Goal: Task Accomplishment & Management: Use online tool/utility

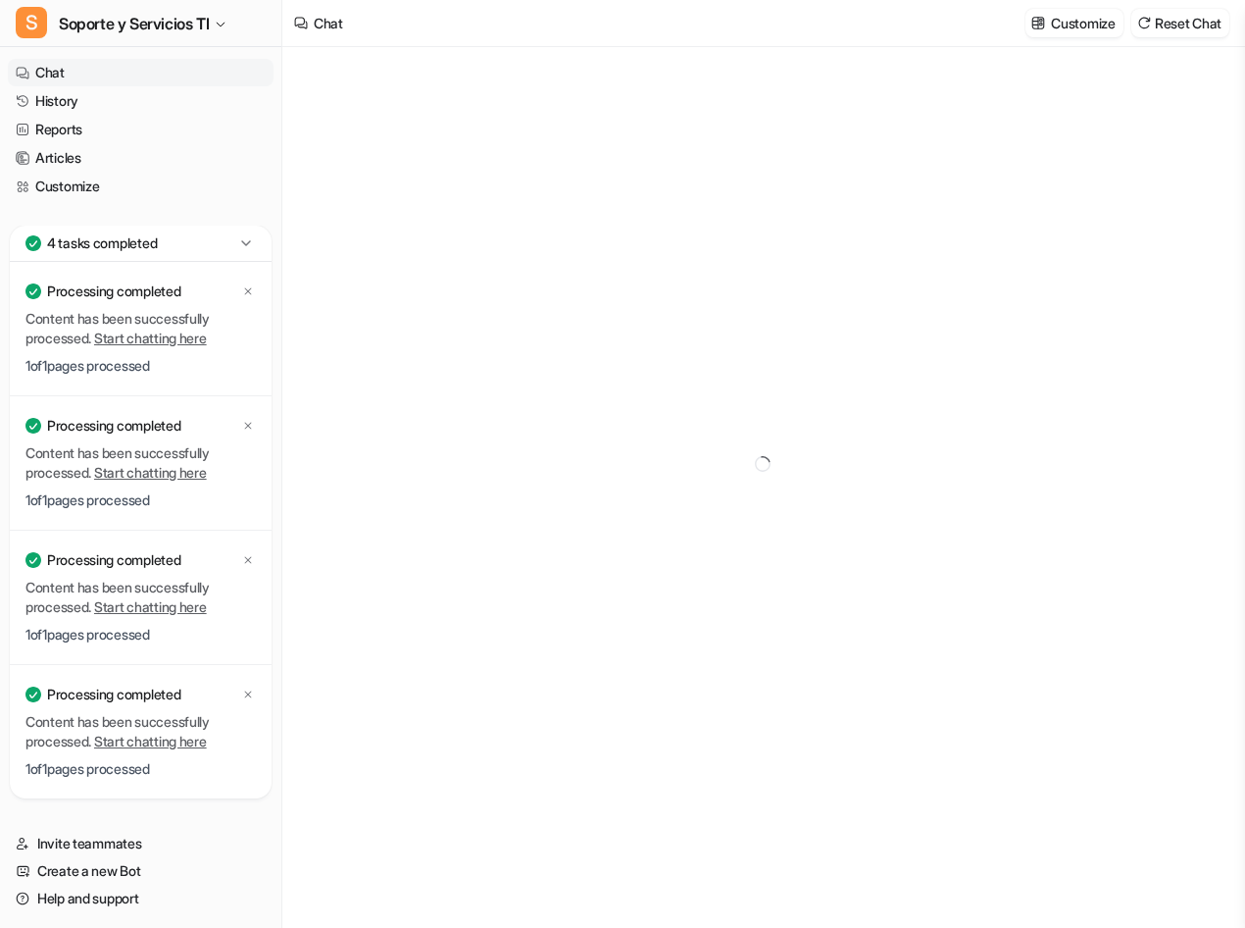
type textarea "**********"
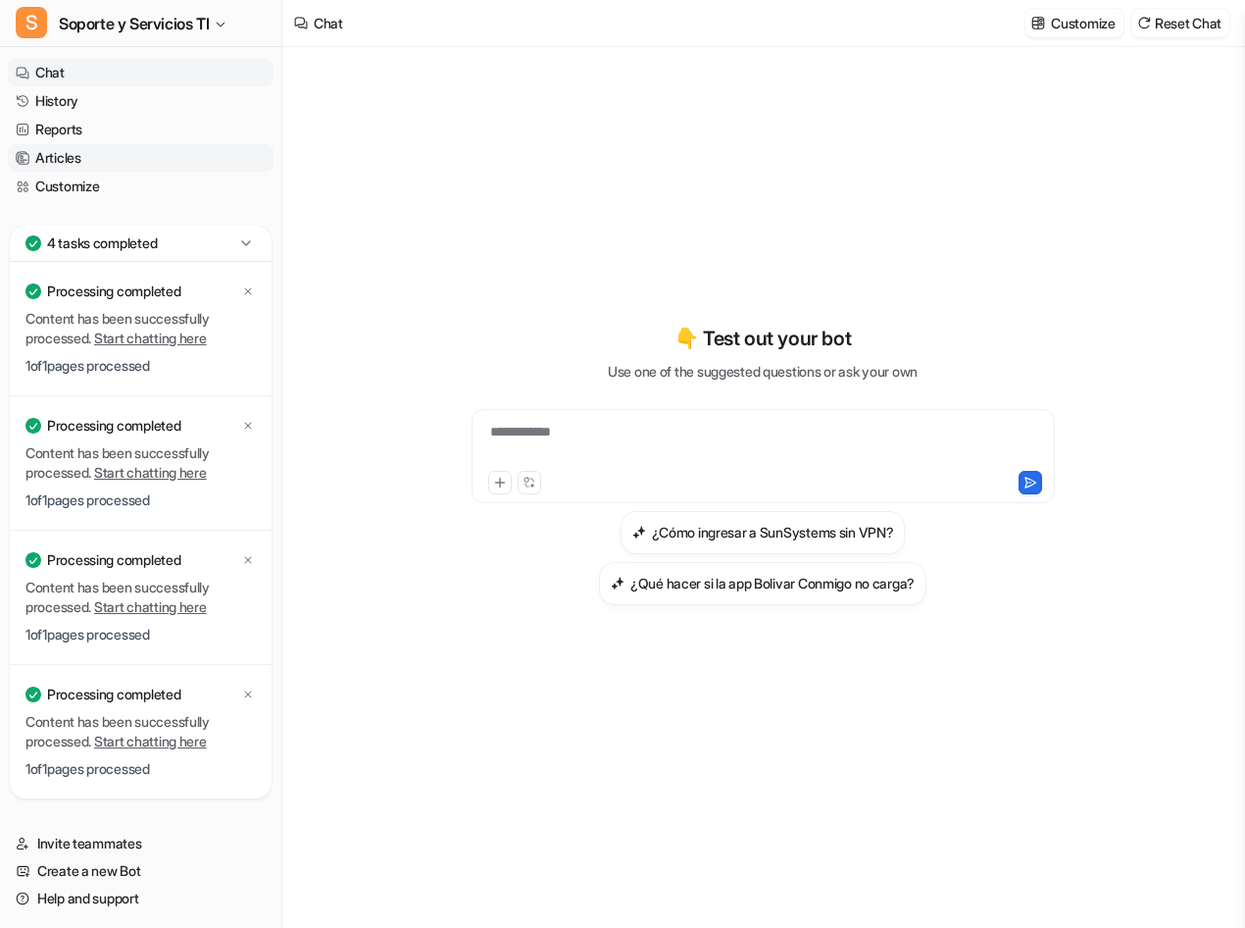
click at [84, 154] on link "Articles" at bounding box center [141, 157] width 266 height 27
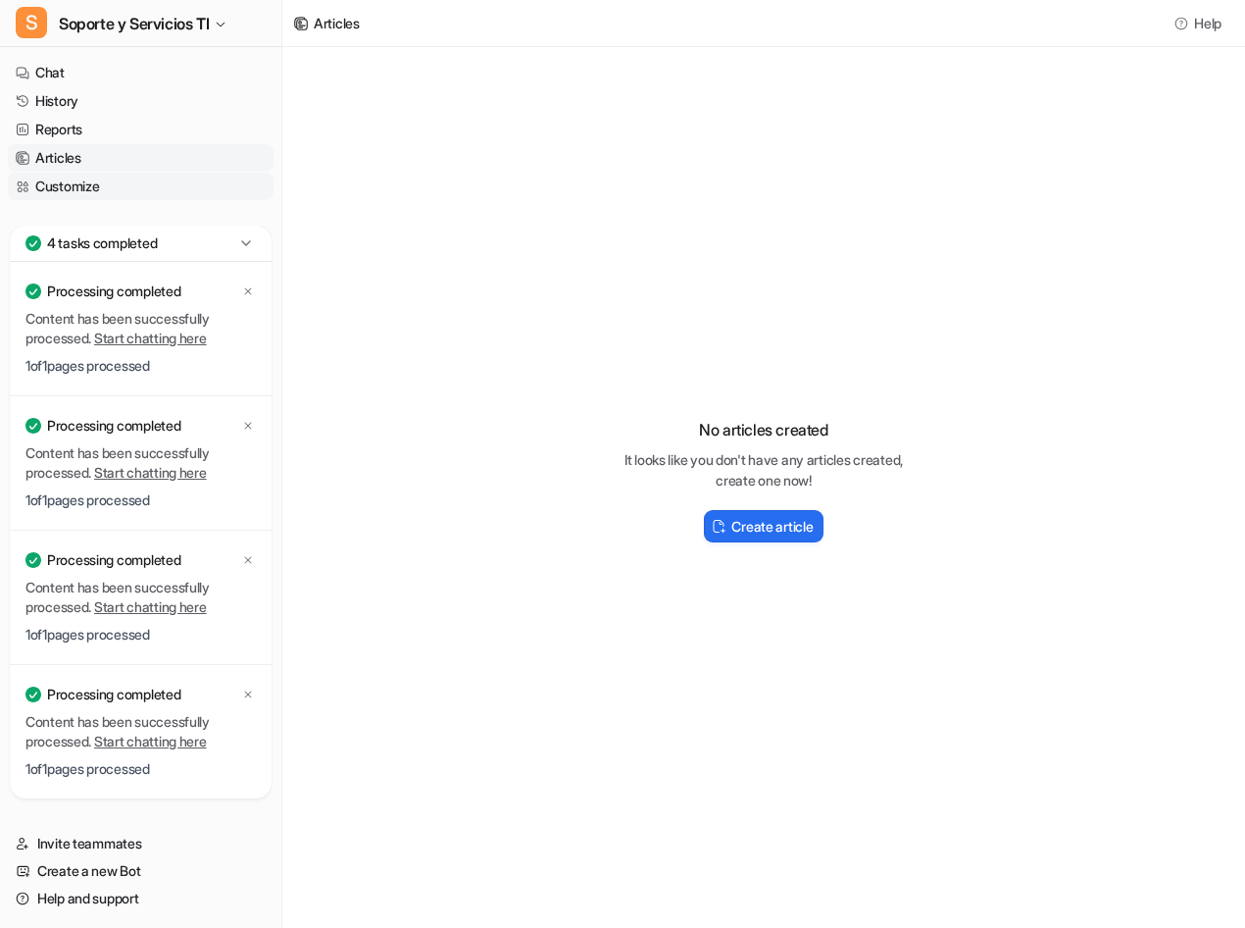
click at [83, 185] on link "Customize" at bounding box center [141, 186] width 266 height 27
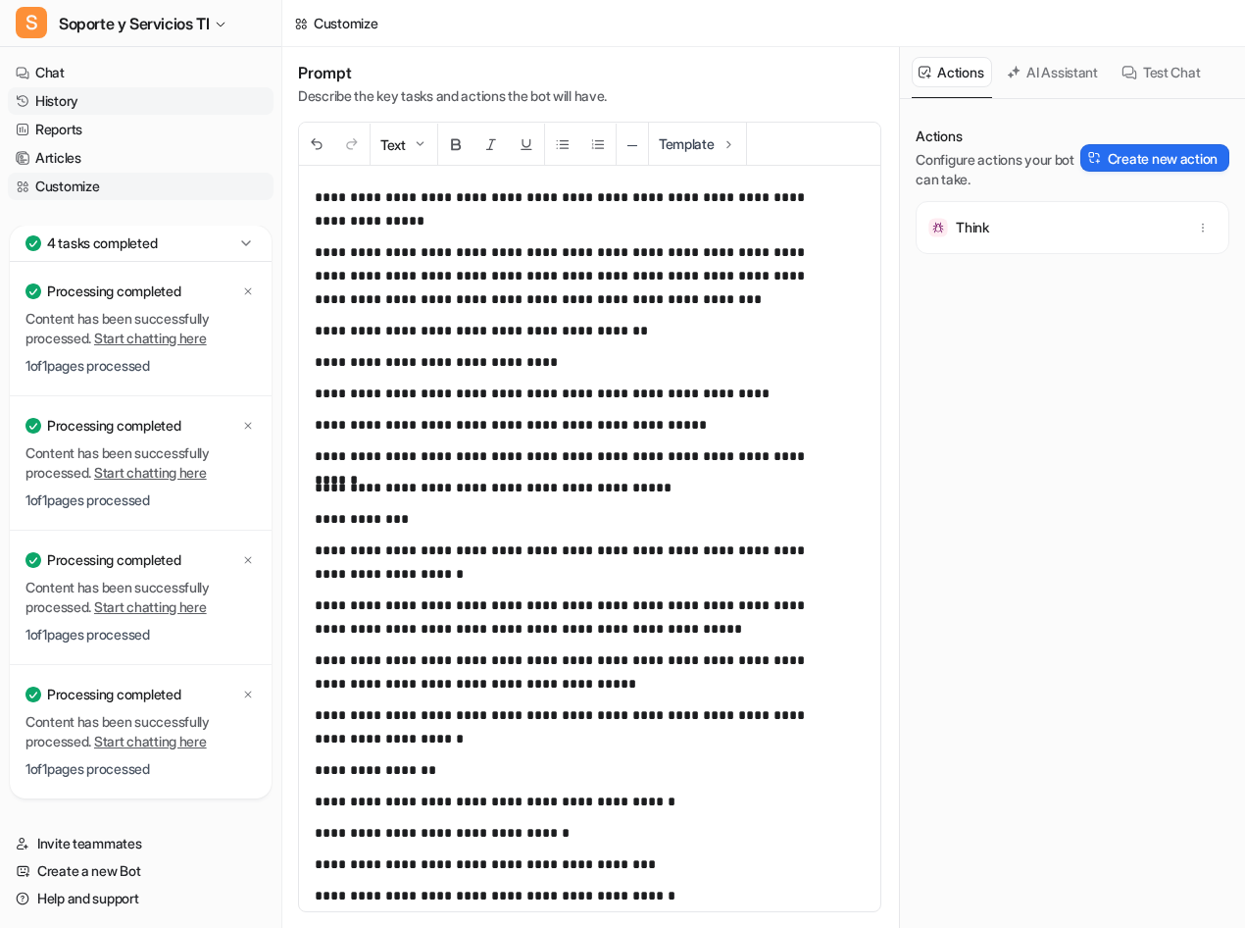
click at [76, 108] on link "History" at bounding box center [141, 100] width 266 height 27
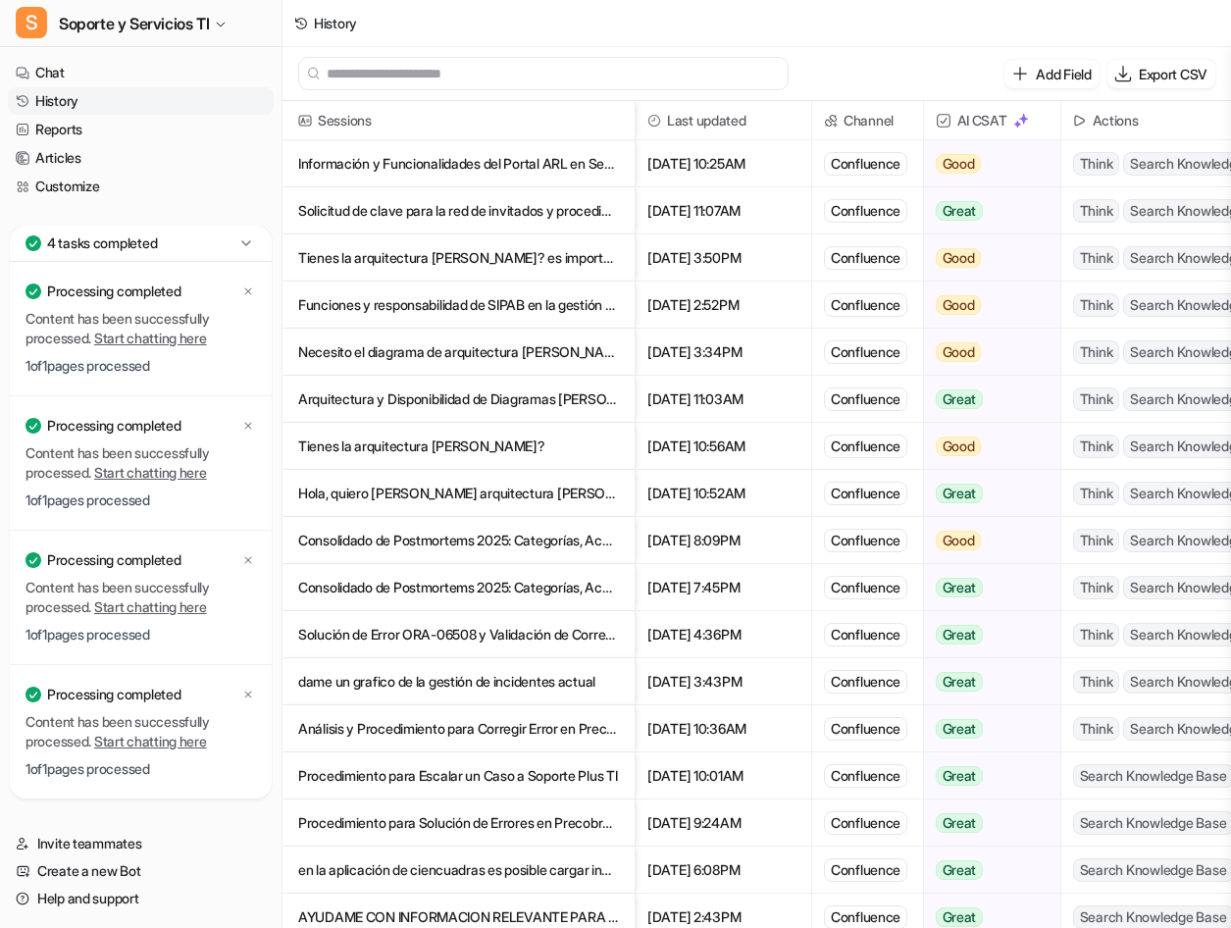
click at [470, 163] on p "Información y Funcionalidades del Portal ARL en Seguros Bolívar" at bounding box center [458, 163] width 321 height 47
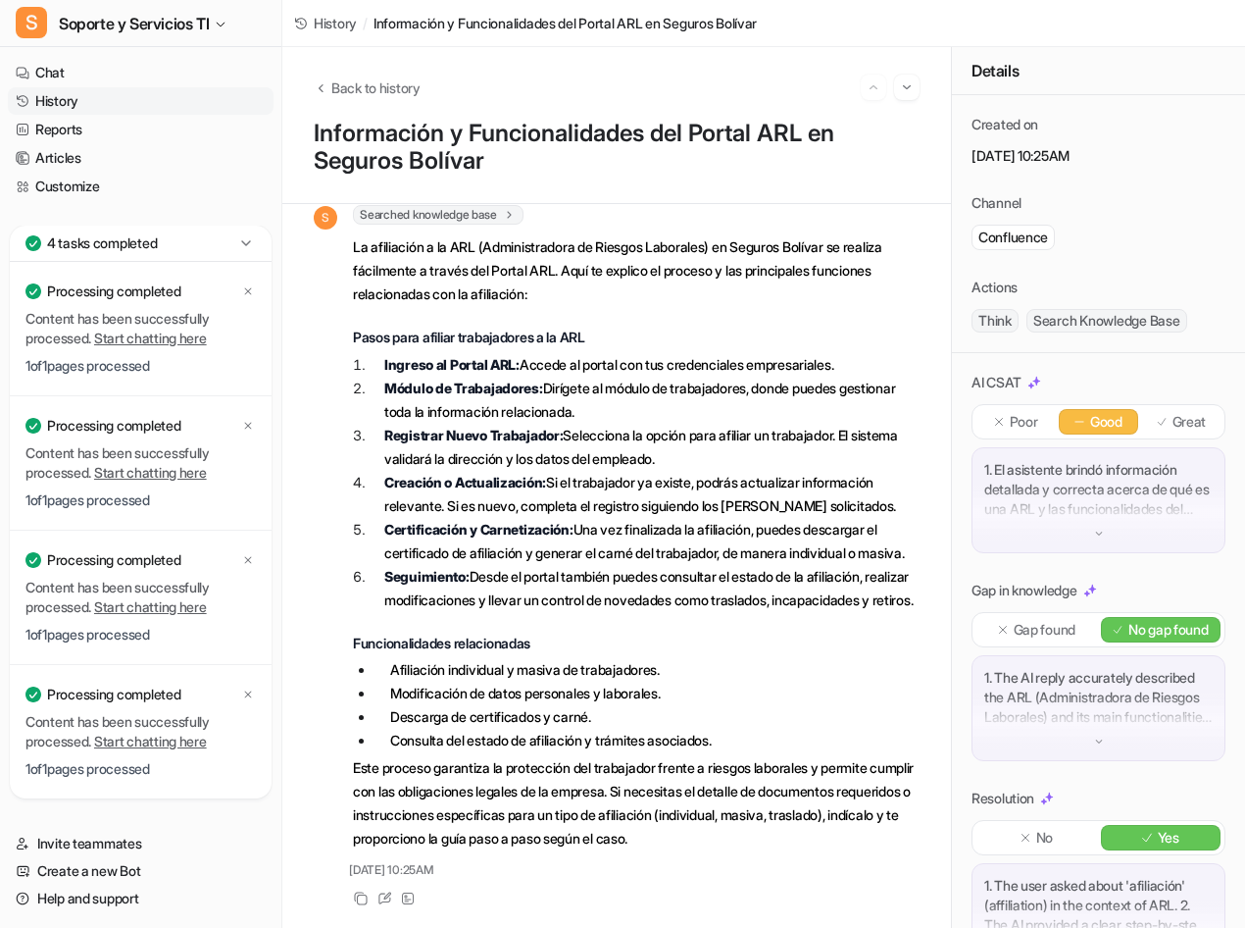
scroll to position [1110, 0]
click at [315, 77] on div "Back to history" at bounding box center [617, 87] width 606 height 25
click at [325, 92] on icon "Back to history" at bounding box center [321, 87] width 14 height 15
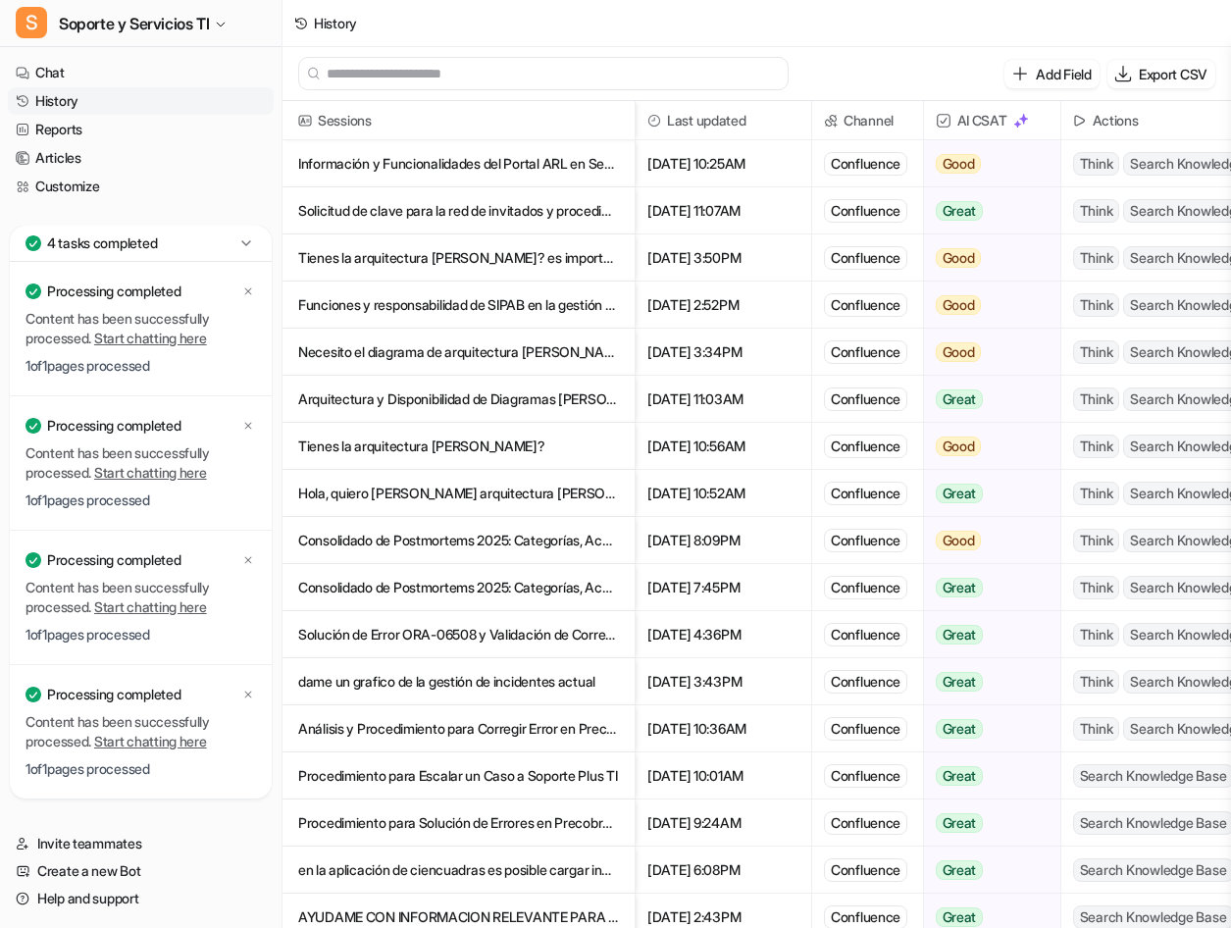
click at [466, 226] on p "Solicitud de clave para la red de invitados y procedimientos de acceso" at bounding box center [458, 210] width 321 height 47
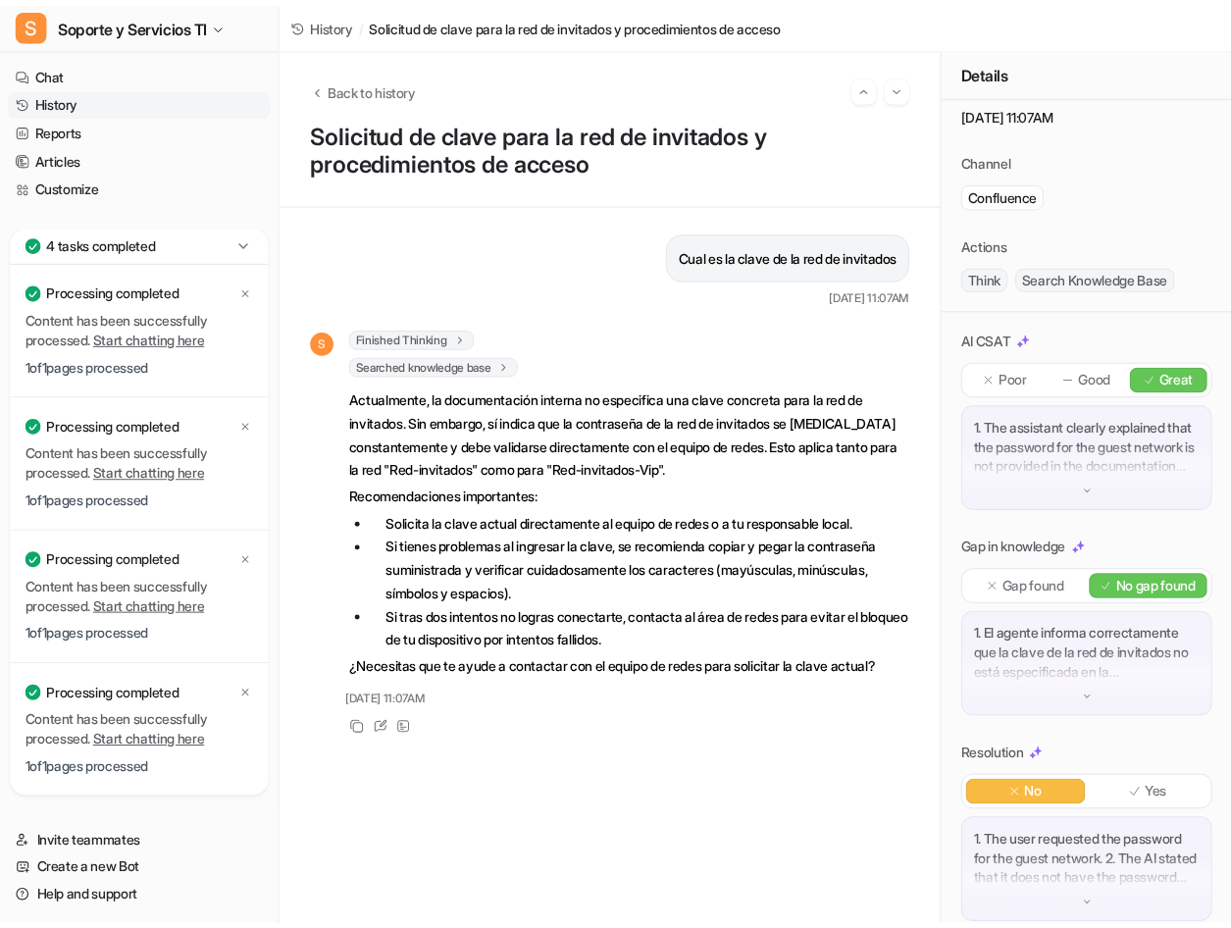
scroll to position [81, 0]
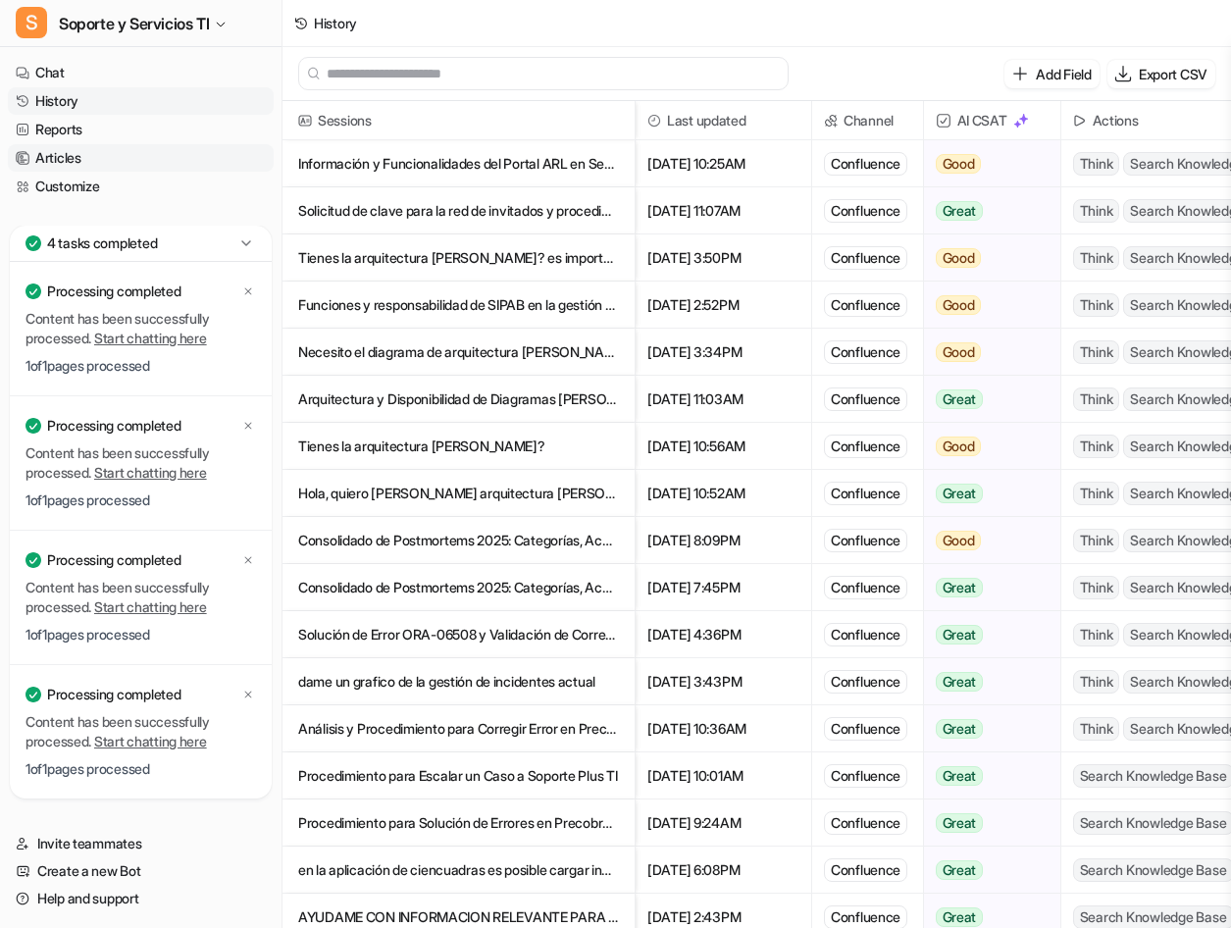
click at [118, 171] on link "Articles" at bounding box center [141, 157] width 266 height 27
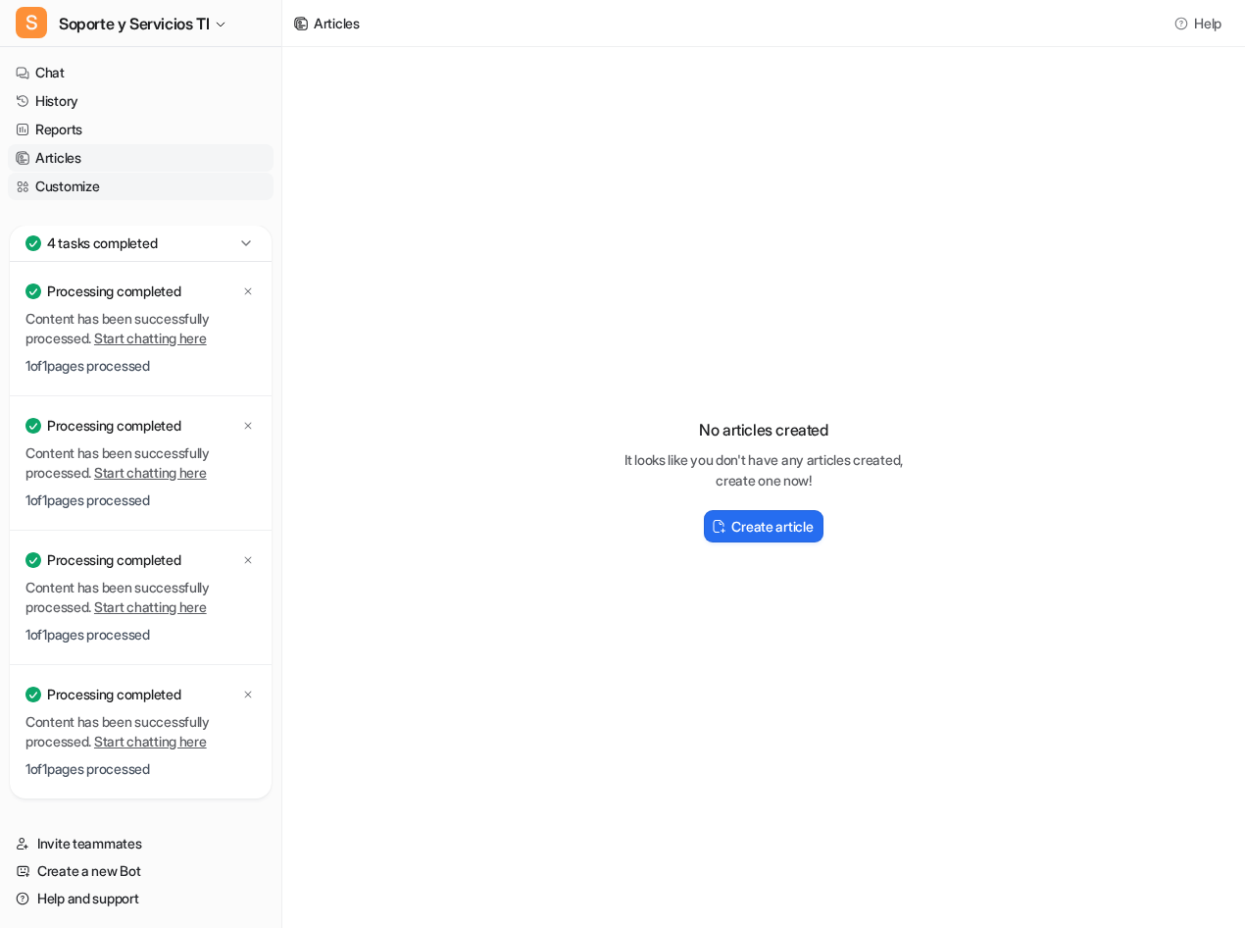
click at [119, 185] on link "Customize" at bounding box center [141, 186] width 266 height 27
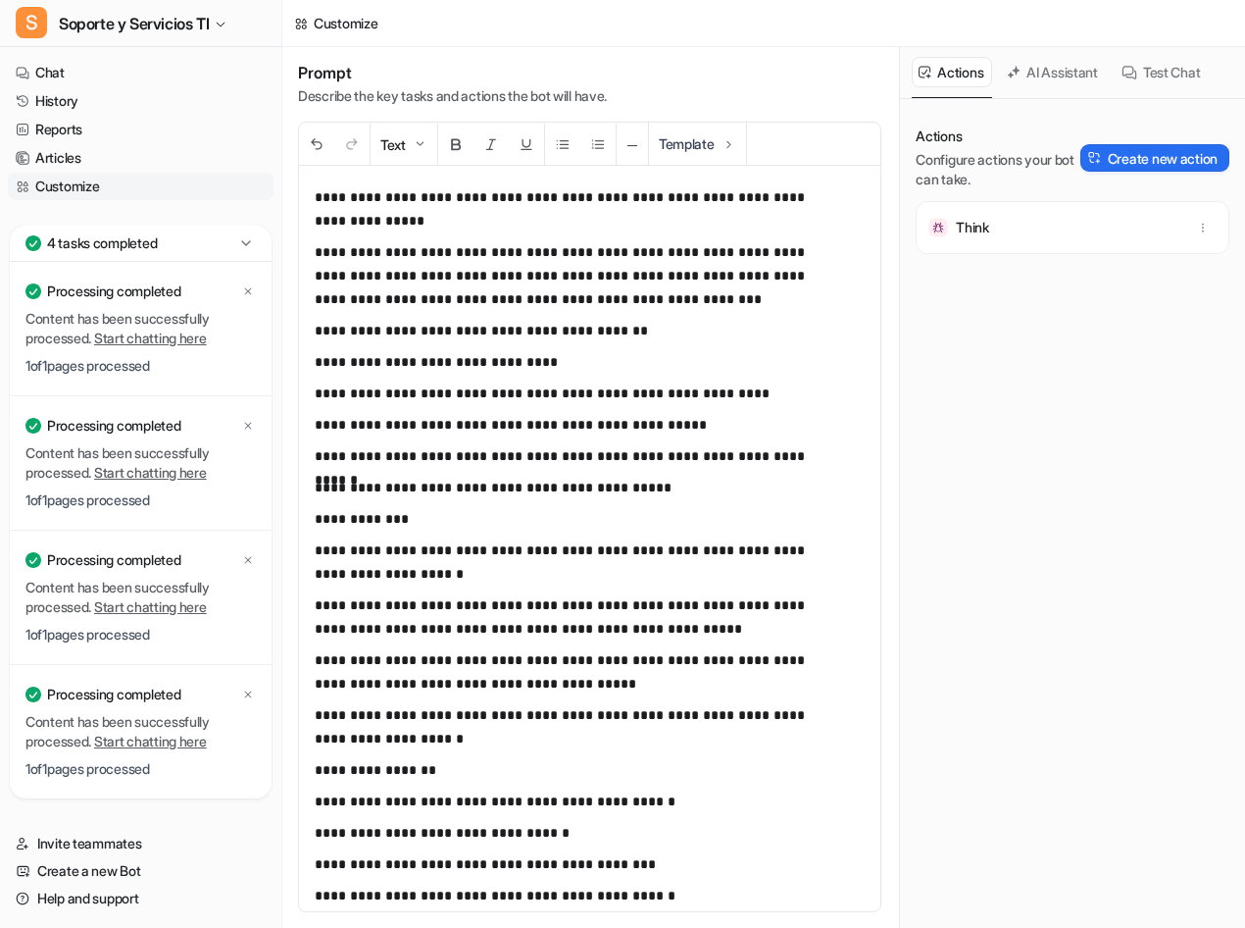
click at [1050, 77] on button "AI Assistant" at bounding box center [1053, 72] width 107 height 30
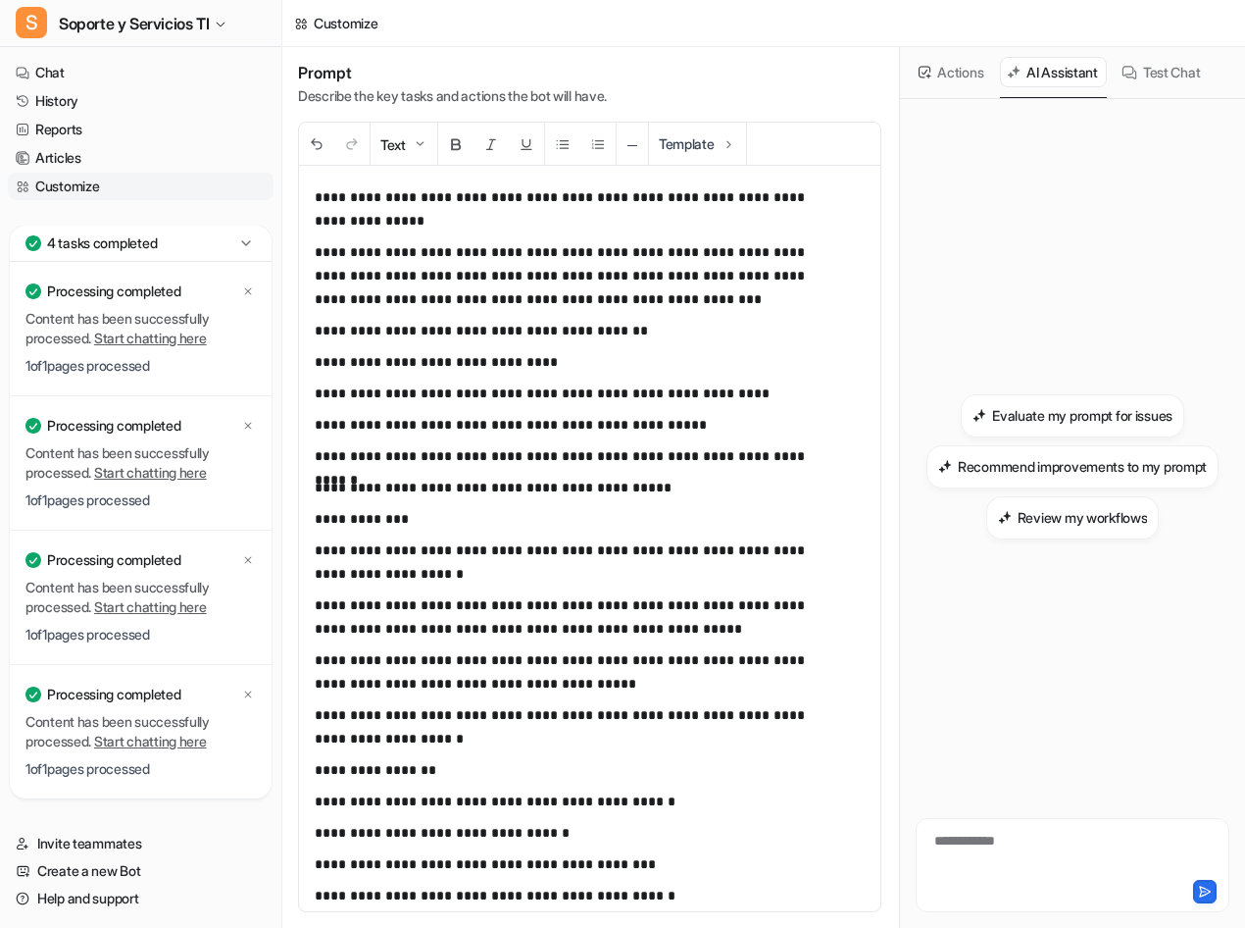
click at [1162, 71] on button "Test Chat" at bounding box center [1162, 72] width 94 height 30
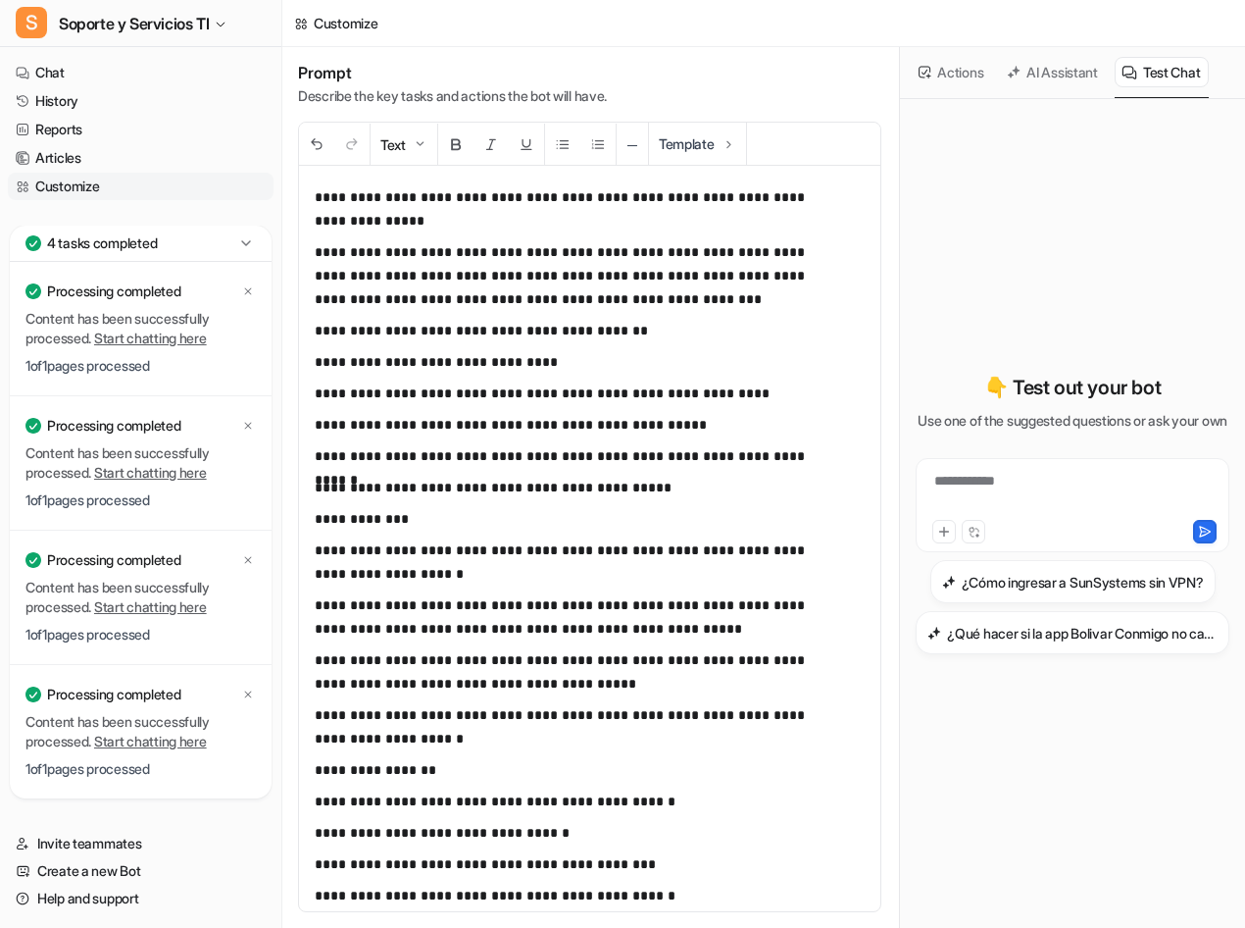
click at [941, 73] on button "Actions" at bounding box center [952, 72] width 80 height 30
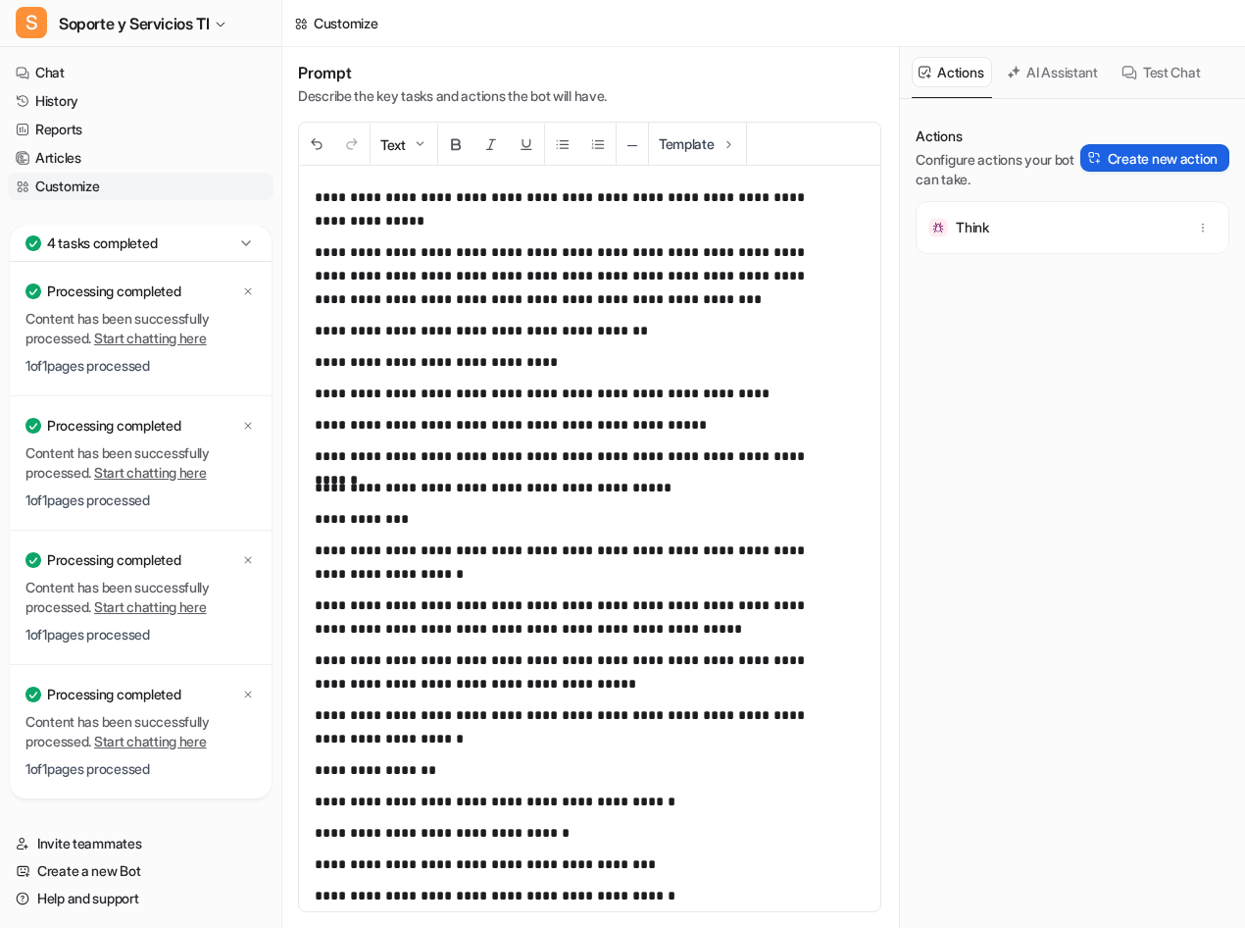
click at [1149, 158] on button "Create new action" at bounding box center [1155, 157] width 149 height 27
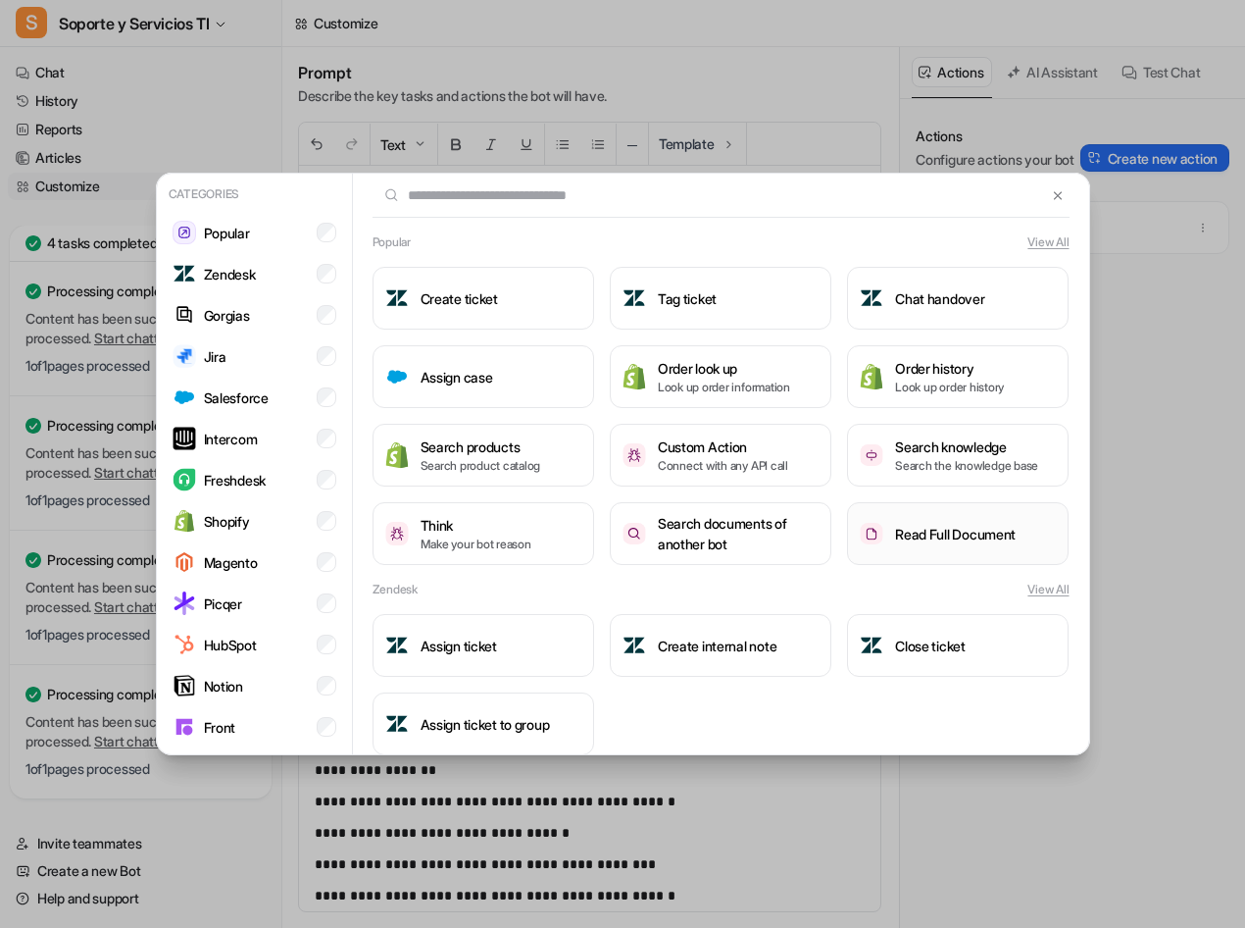
click at [854, 545] on button "Read Full Document" at bounding box center [958, 533] width 222 height 63
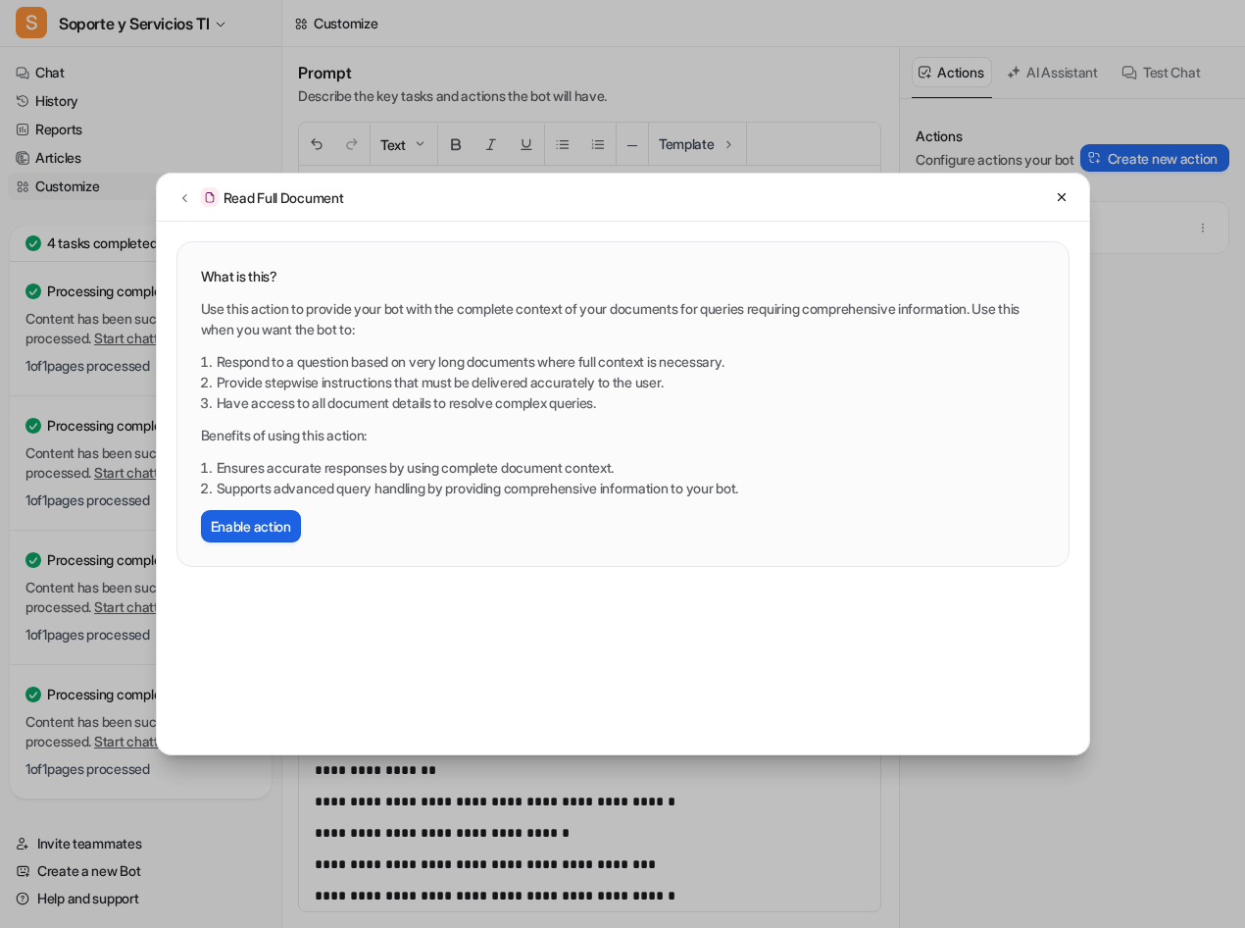
click at [259, 527] on button "Enable action" at bounding box center [251, 526] width 100 height 32
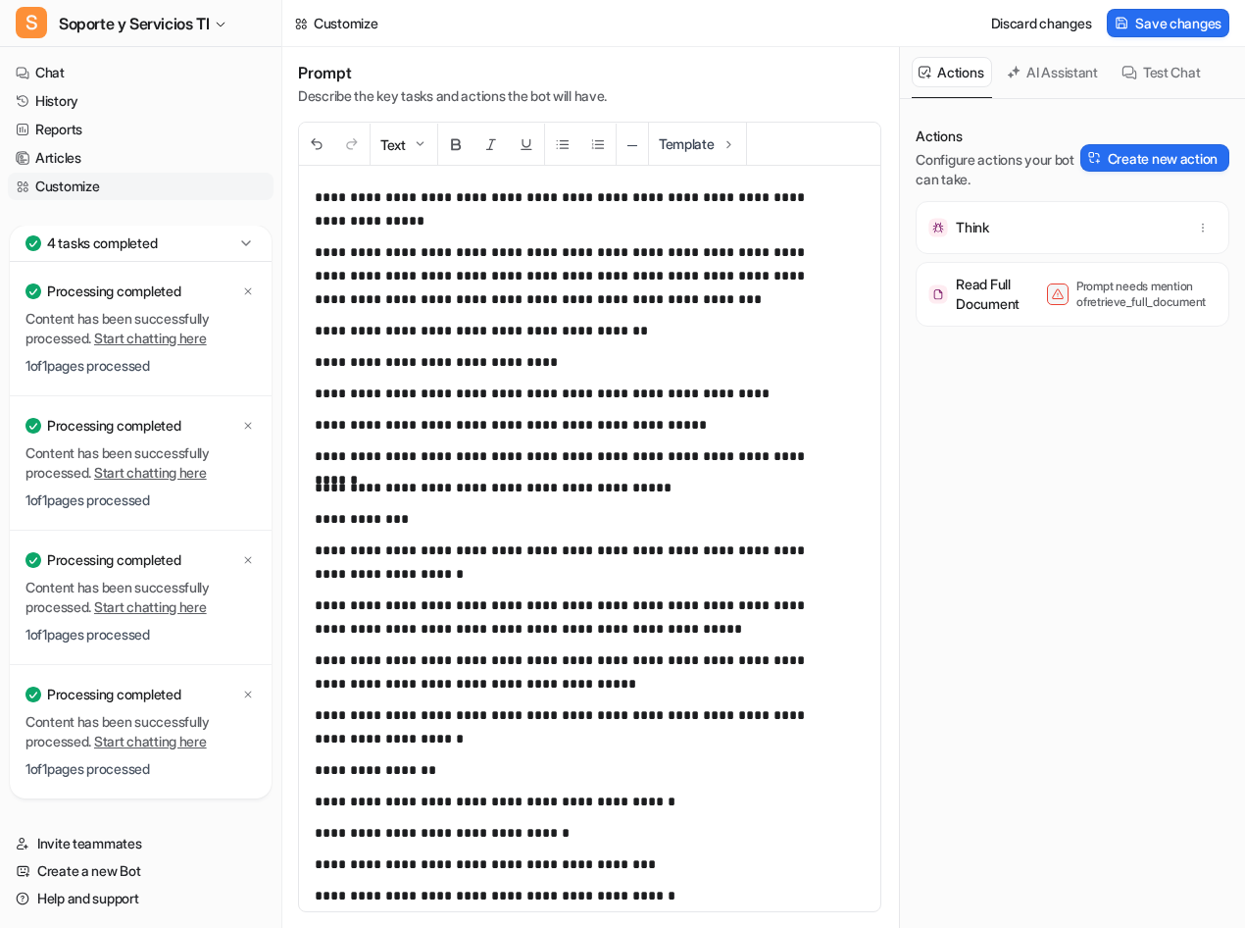
click at [304, 19] on icon at bounding box center [301, 24] width 14 height 14
click at [295, 27] on icon at bounding box center [301, 24] width 14 height 14
click at [590, 298] on p "**********" at bounding box center [575, 275] width 521 height 71
click at [596, 298] on p "**********" at bounding box center [575, 275] width 521 height 71
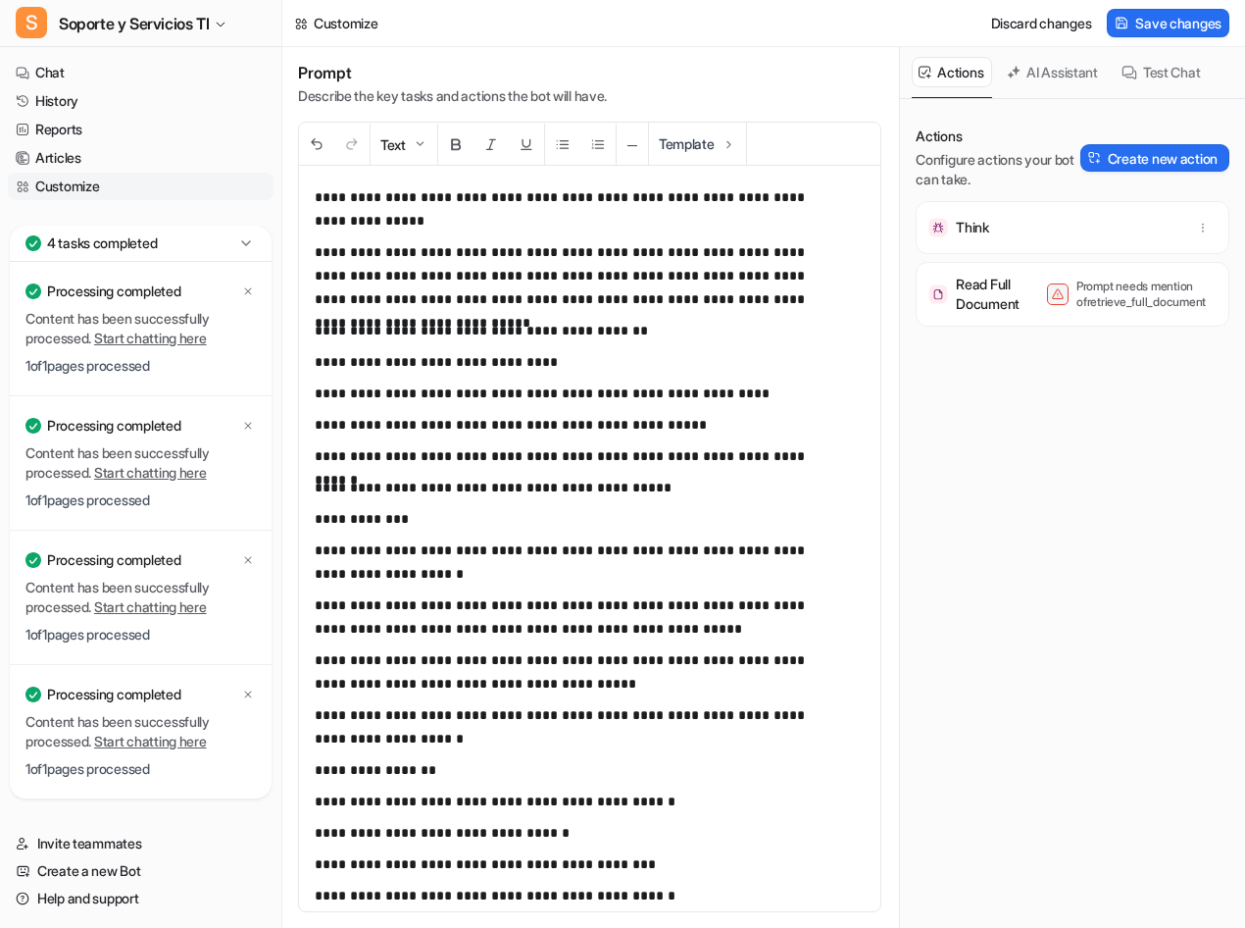
click at [756, 594] on p "**********" at bounding box center [575, 616] width 521 height 47
click at [695, 386] on p "**********" at bounding box center [575, 393] width 521 height 24
click at [1107, 316] on div "Read Full Document Prompt needs mention of retrieve_full_document" at bounding box center [1073, 294] width 296 height 47
click at [1105, 314] on div "Read Full Document Prompt needs mention of retrieve_full_document" at bounding box center [1073, 294] width 296 height 47
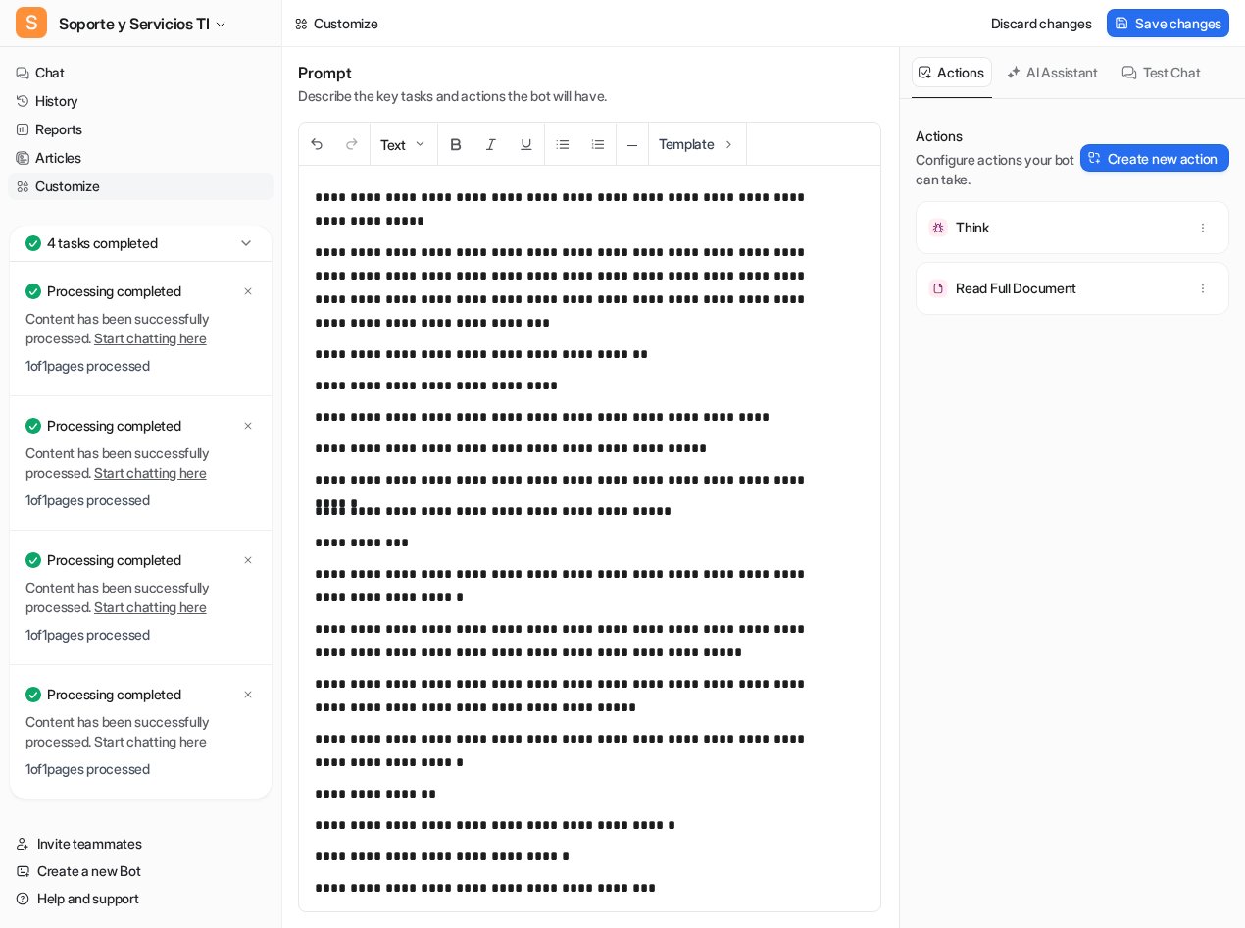
click at [591, 411] on p "**********" at bounding box center [575, 417] width 521 height 24
click at [1126, 162] on button "Create new action" at bounding box center [1155, 157] width 149 height 27
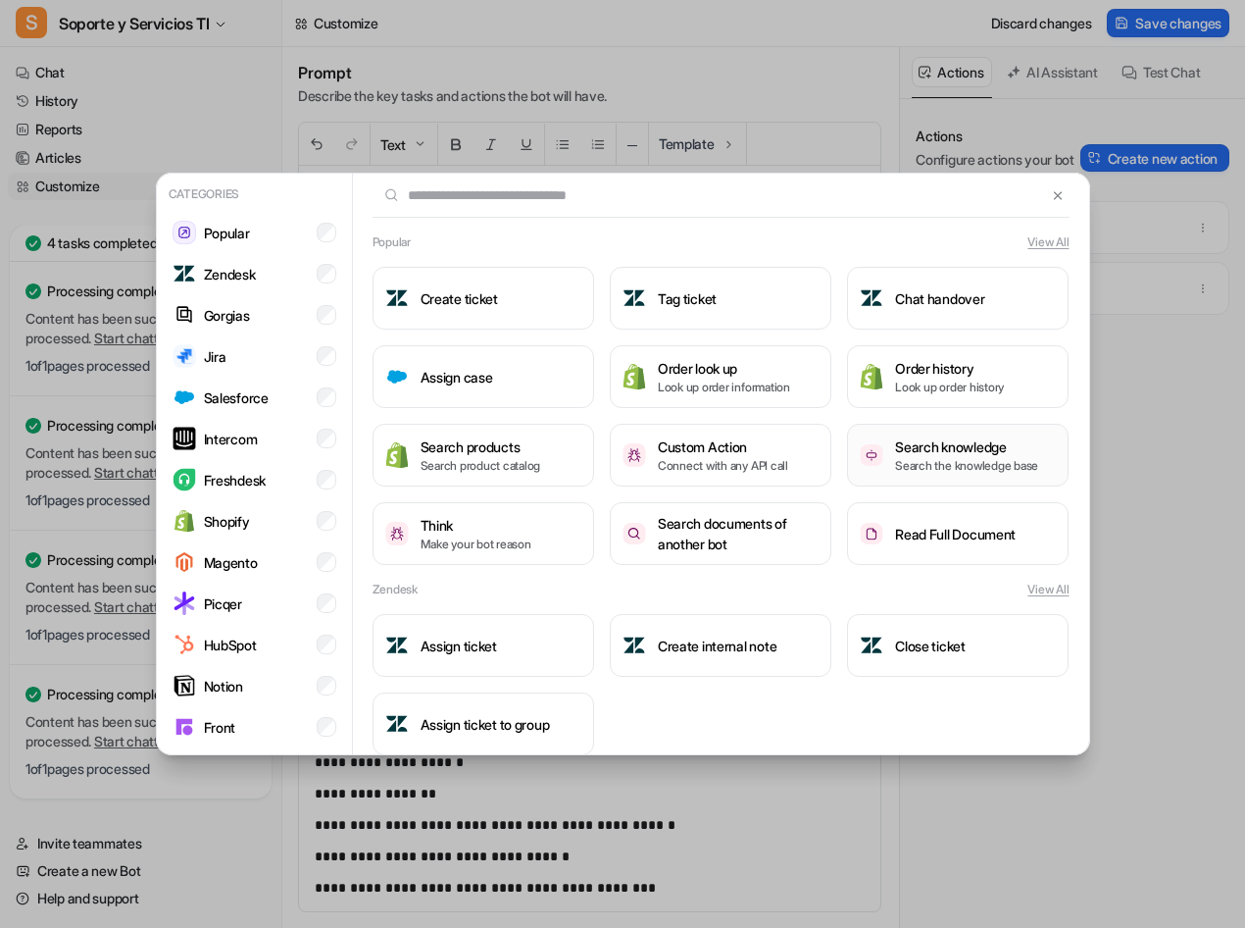
click at [895, 473] on p "Search the knowledge base" at bounding box center [966, 466] width 143 height 18
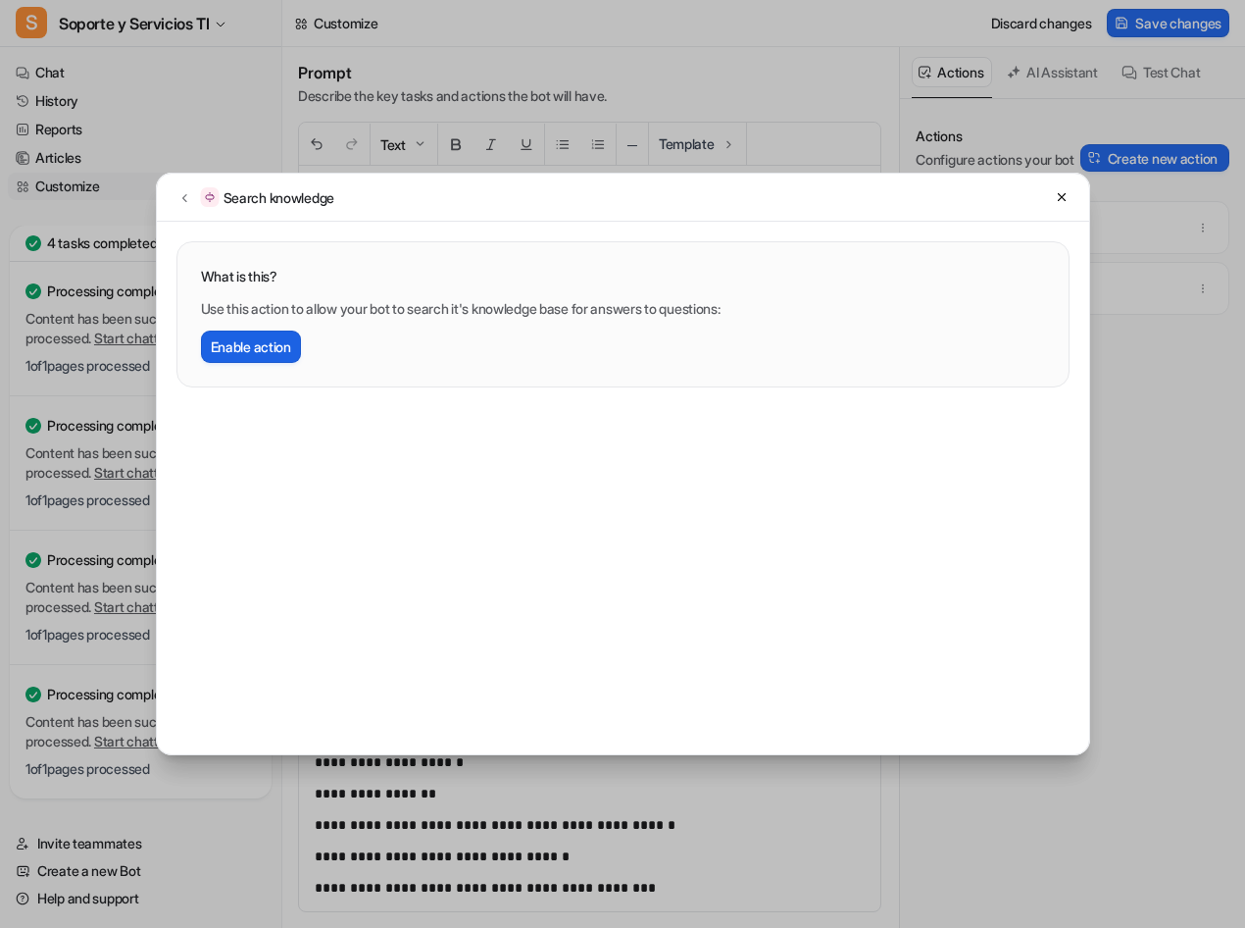
click at [255, 343] on button "Enable action" at bounding box center [251, 346] width 100 height 32
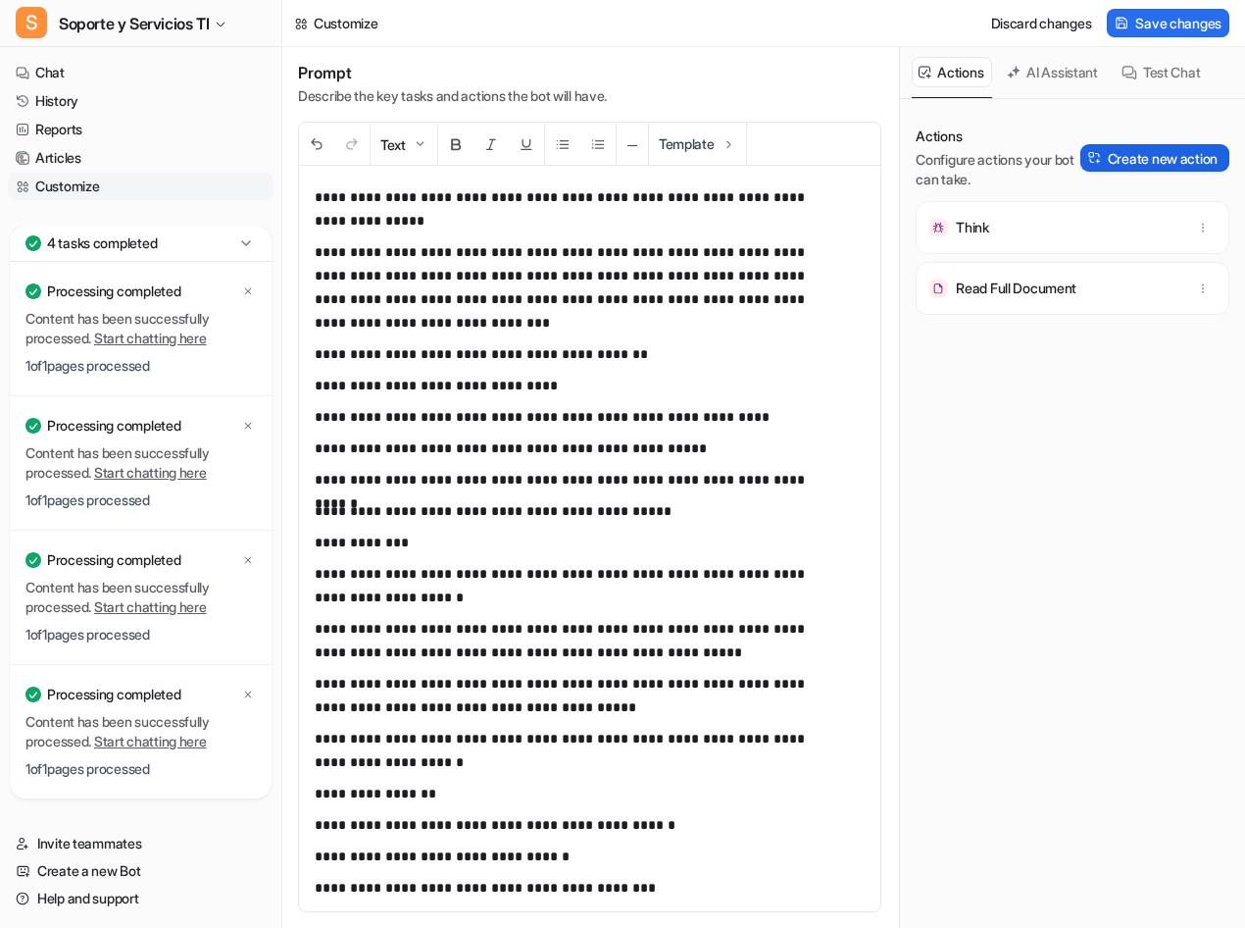
click at [1120, 166] on button "Create new action" at bounding box center [1155, 157] width 149 height 27
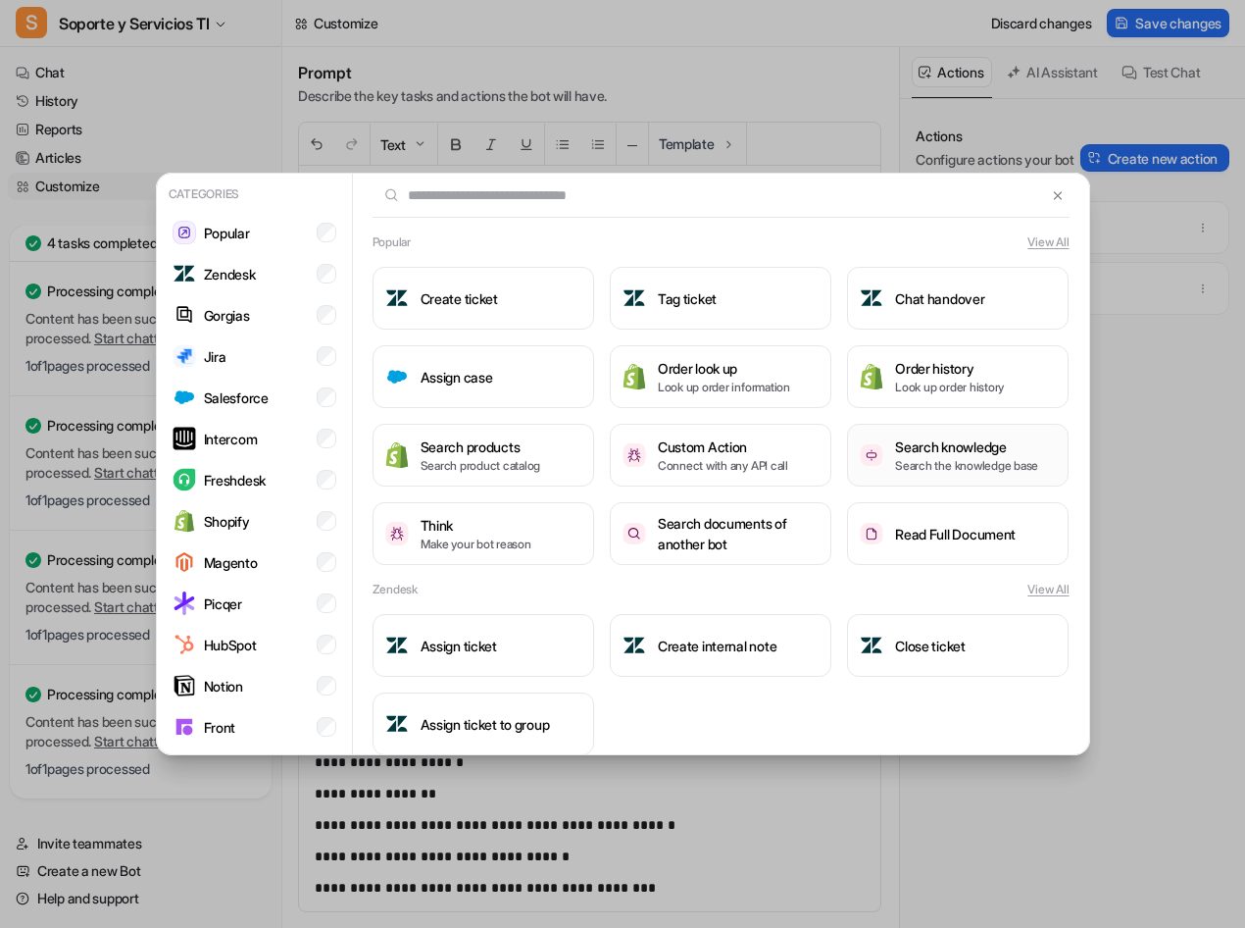
click at [938, 465] on p "Search the knowledge base" at bounding box center [966, 466] width 143 height 18
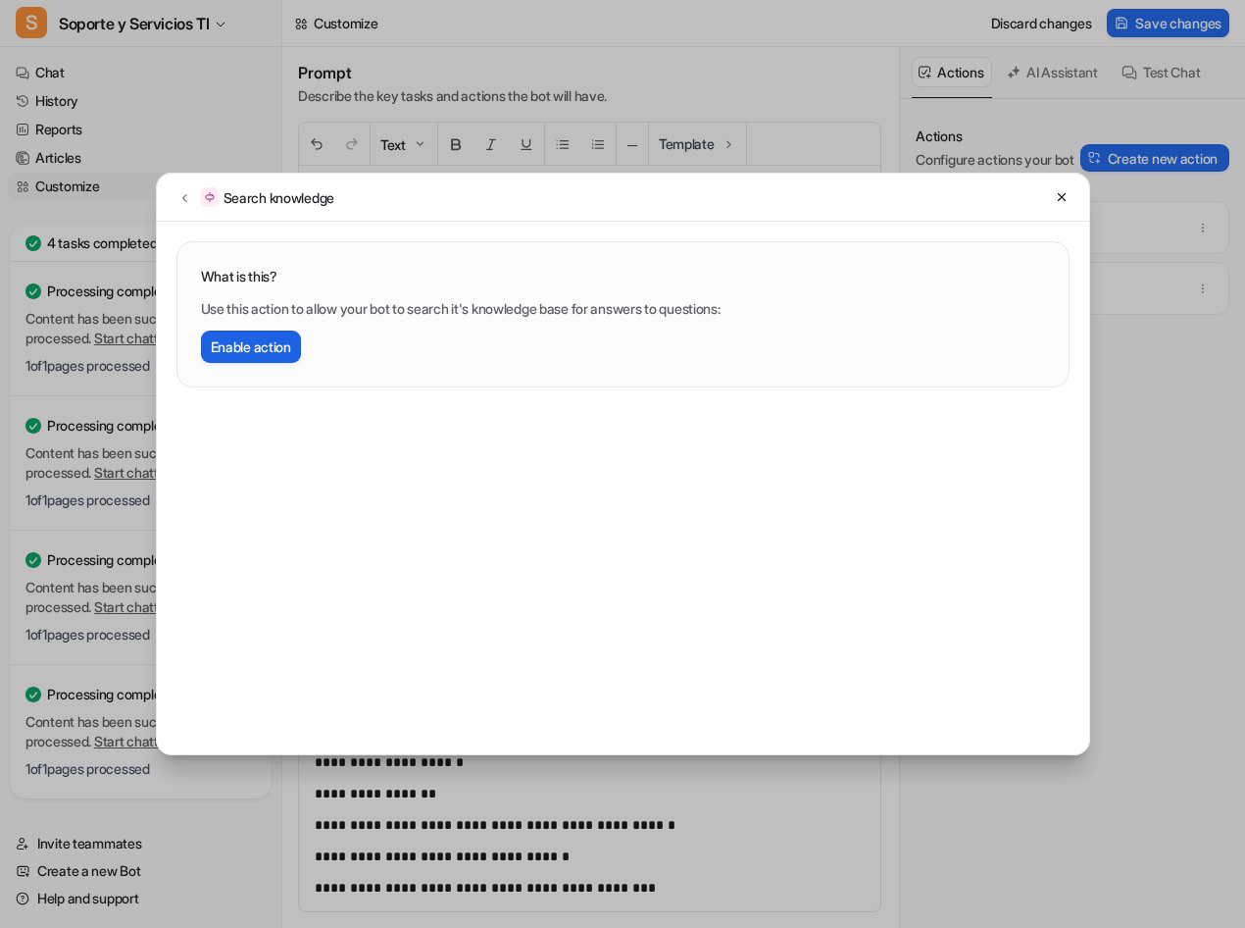
click at [263, 353] on button "Enable action" at bounding box center [251, 346] width 100 height 32
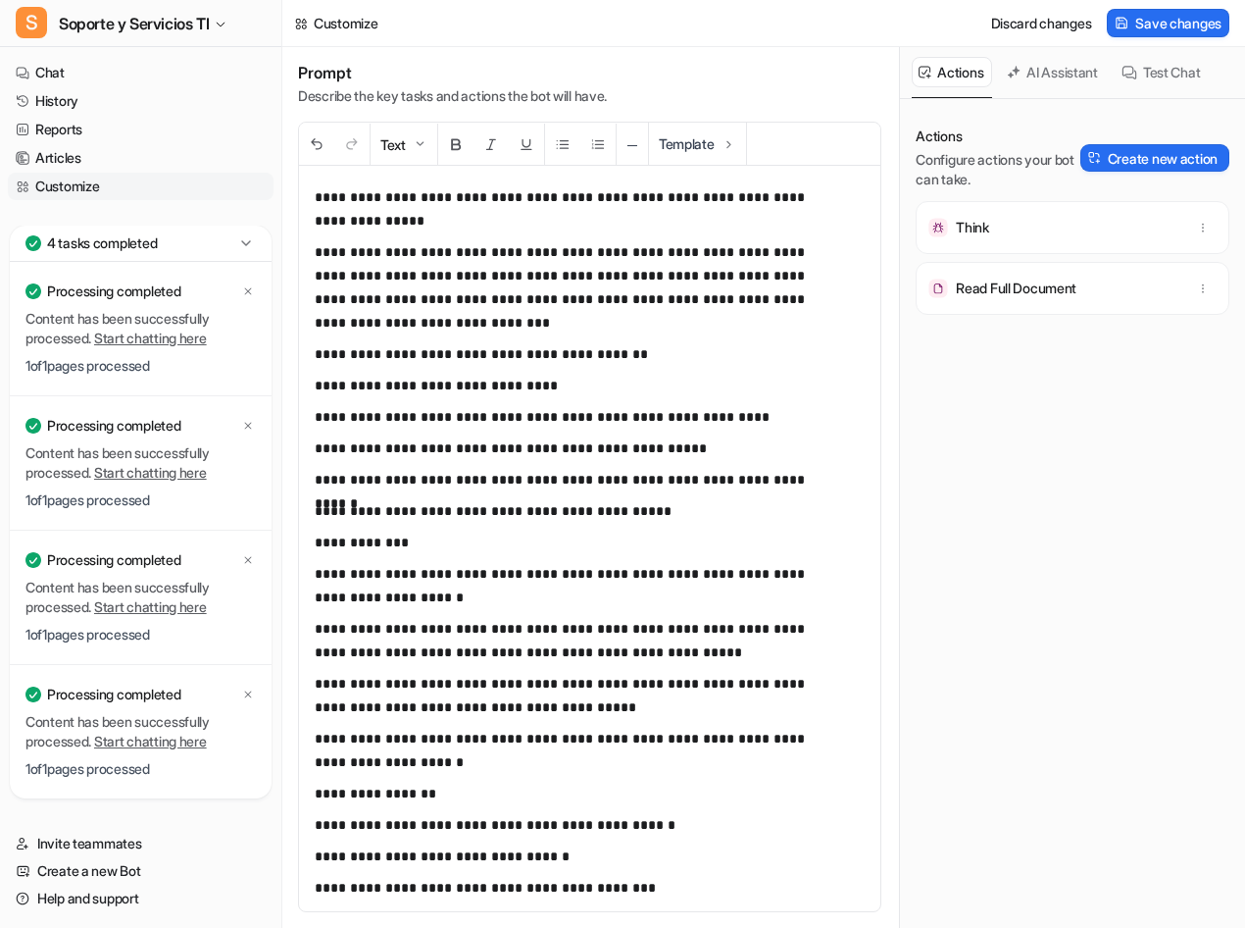
click at [1045, 387] on div "Actions Configure actions your bot can take. Create new action Think Read Full …" at bounding box center [1073, 524] width 314 height 797
click at [1028, 296] on p "Read Full Document" at bounding box center [1016, 288] width 121 height 20
click at [1126, 162] on button "Create new action" at bounding box center [1155, 157] width 149 height 27
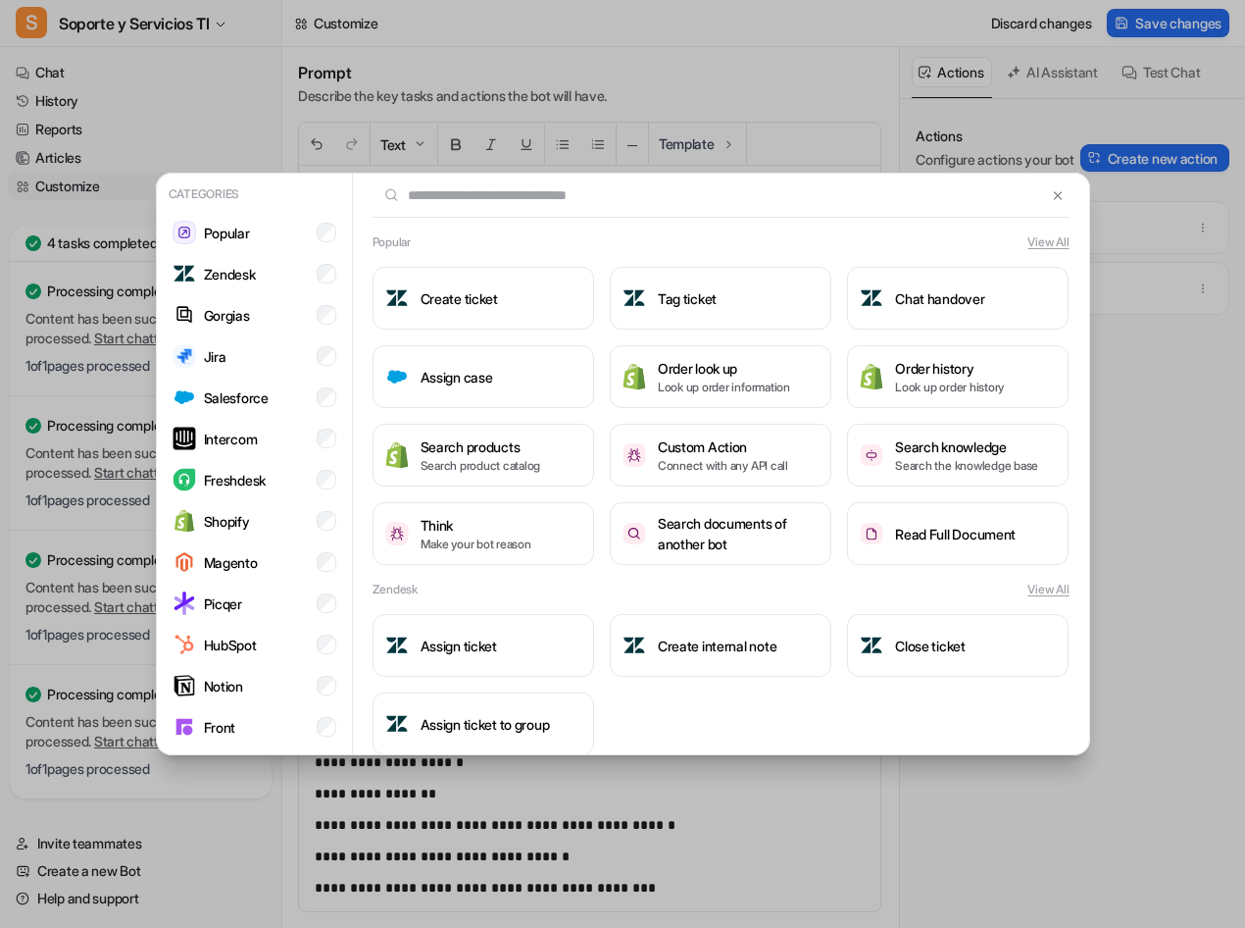
click at [1013, 194] on input "text" at bounding box center [710, 195] width 675 height 43
click at [1051, 198] on img at bounding box center [1058, 195] width 14 height 15
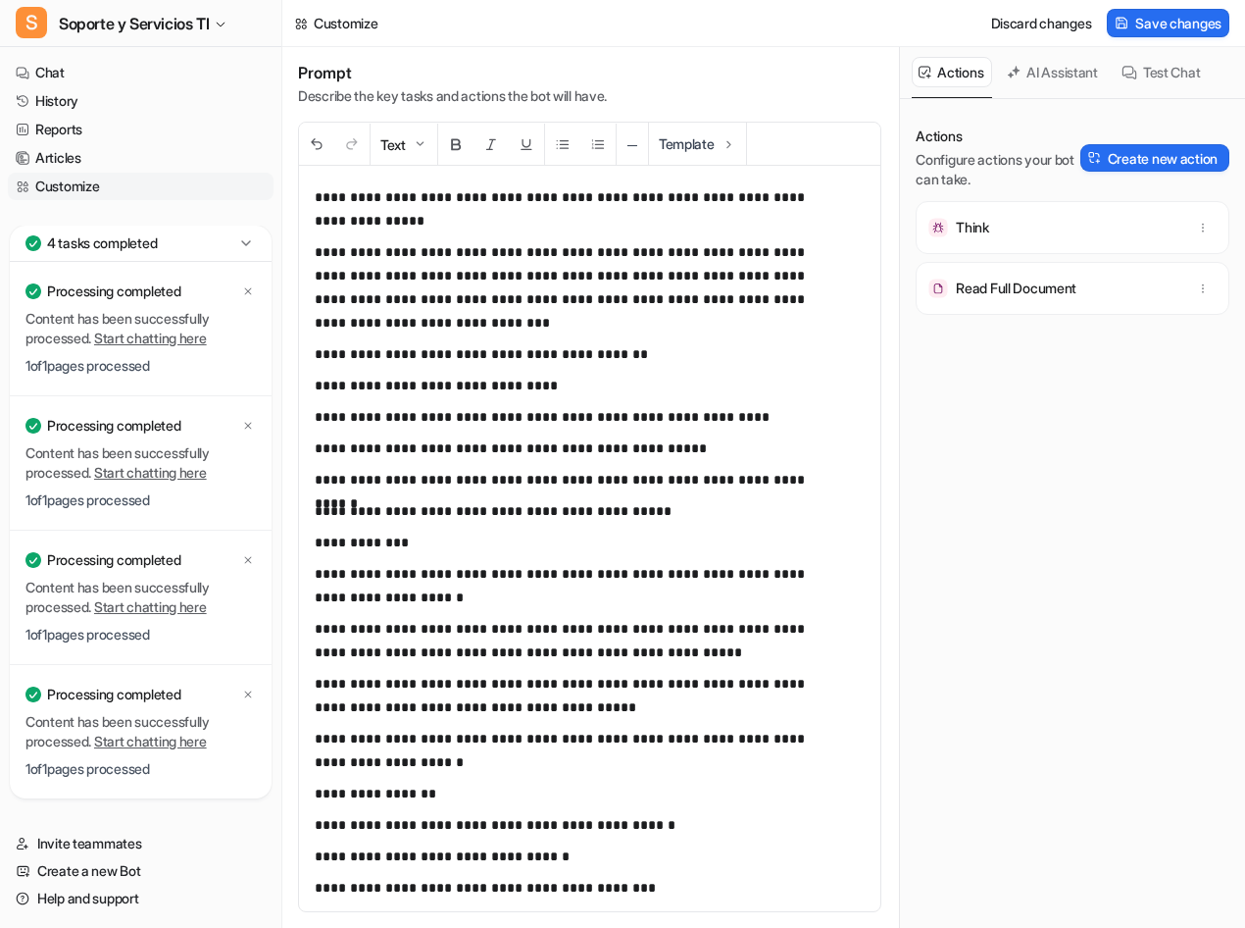
click at [493, 339] on div "**********" at bounding box center [582, 538] width 567 height 745
click at [508, 321] on p "**********" at bounding box center [575, 287] width 521 height 94
click at [1139, 154] on button "Create new action" at bounding box center [1155, 157] width 149 height 27
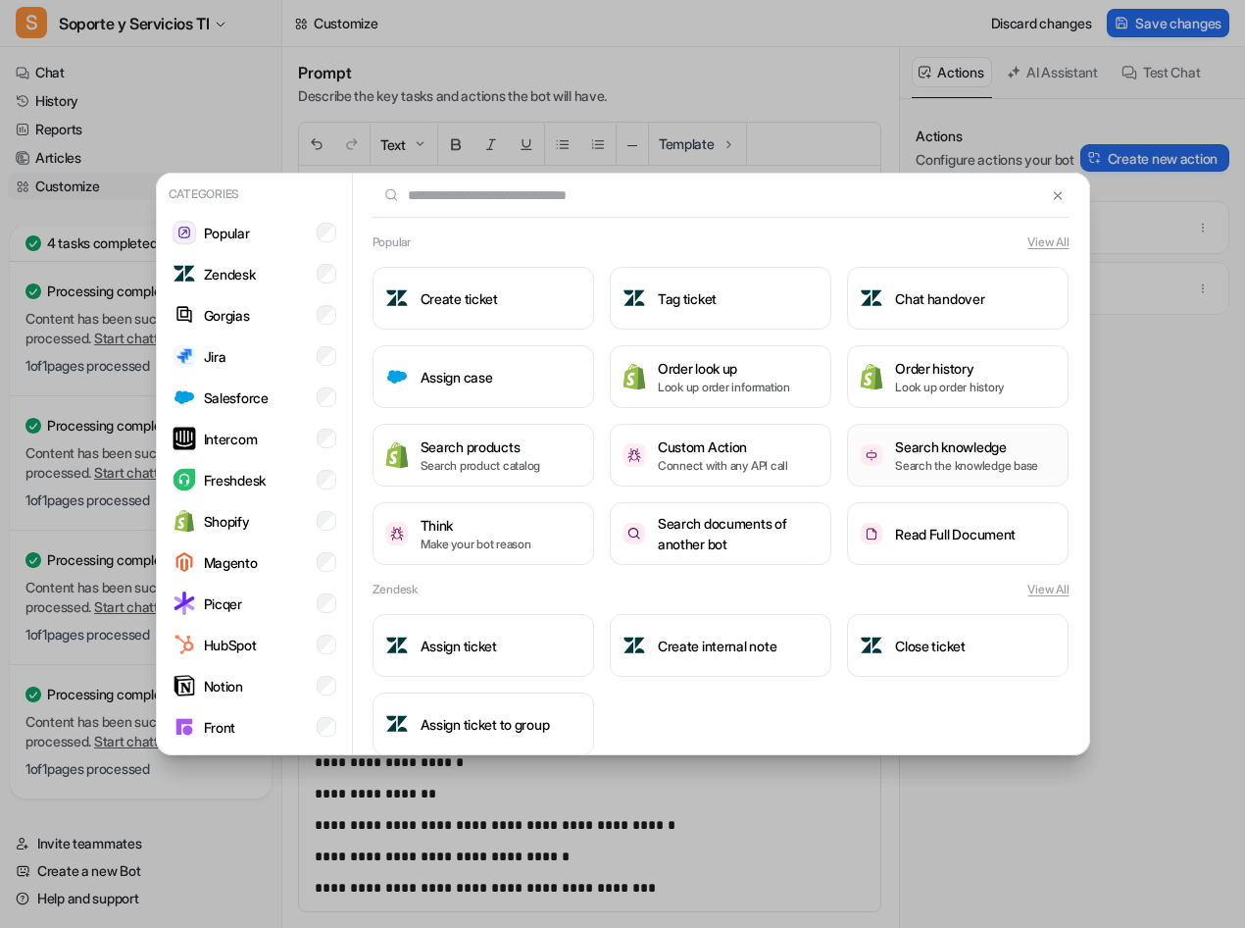
click at [949, 461] on p "Search the knowledge base" at bounding box center [966, 466] width 143 height 18
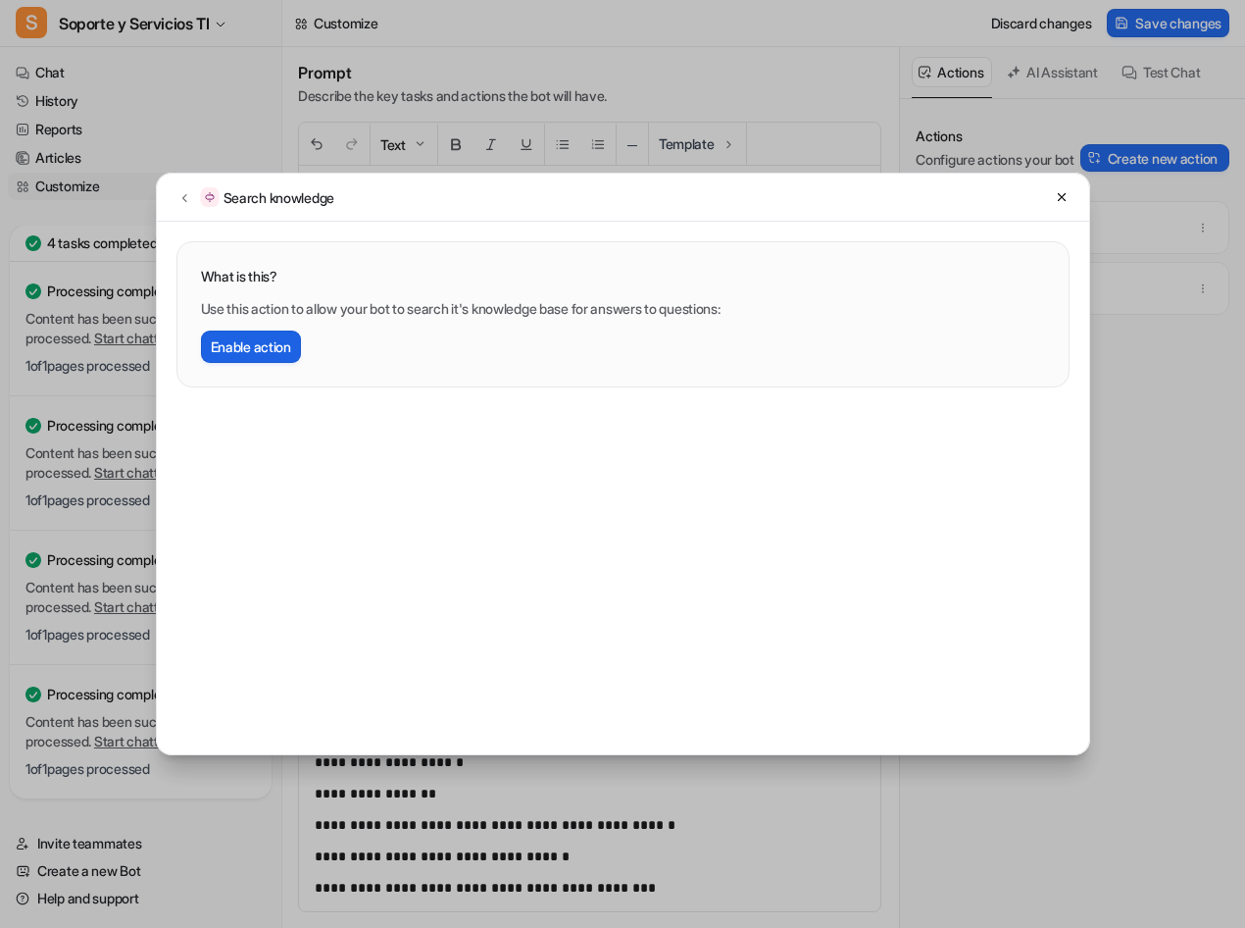
click at [225, 340] on button "Enable action" at bounding box center [251, 346] width 100 height 32
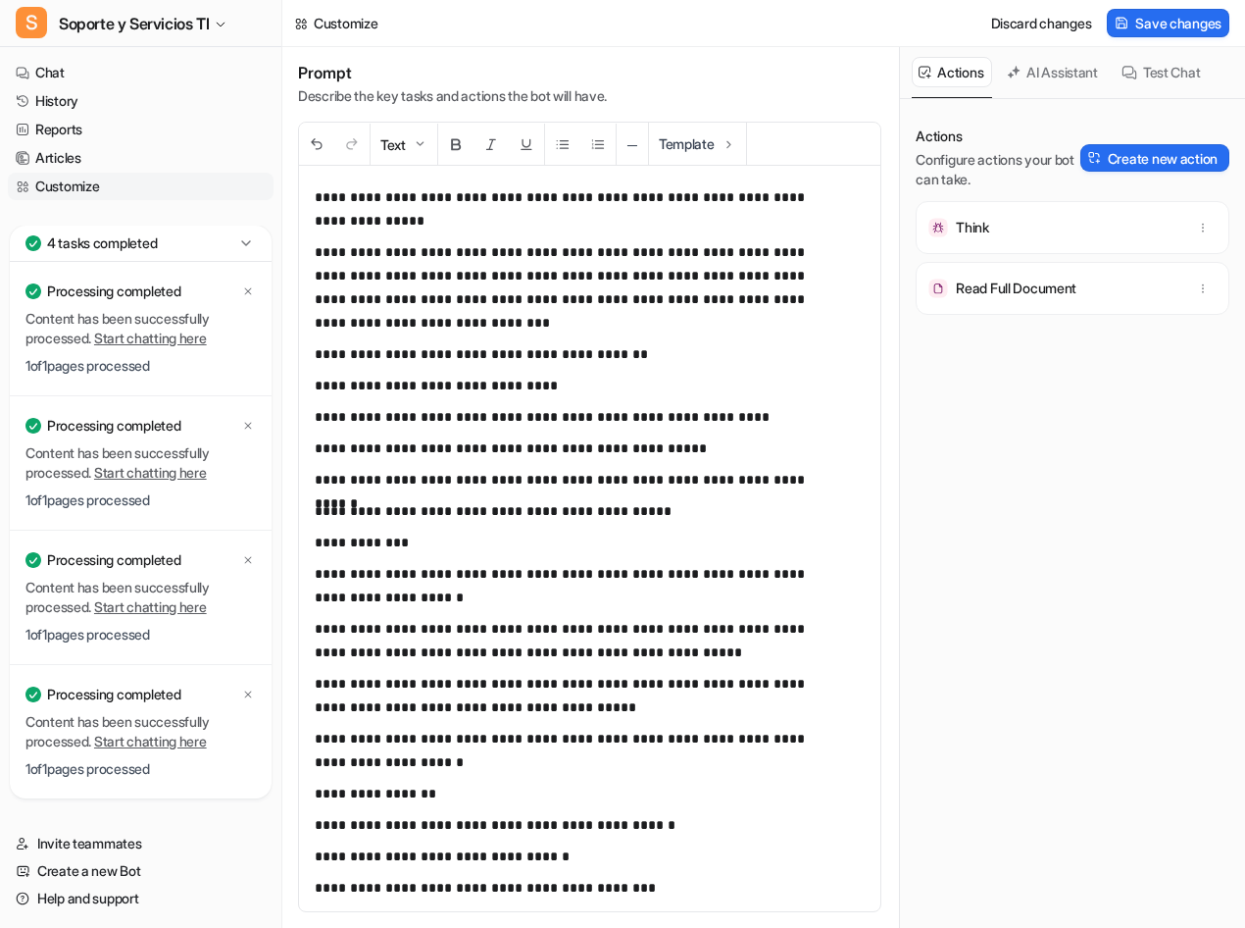
click at [1049, 238] on div "Think" at bounding box center [1073, 227] width 296 height 35
click at [1056, 285] on p "Read Full Document" at bounding box center [1016, 288] width 121 height 20
drag, startPoint x: 1056, startPoint y: 285, endPoint x: 1189, endPoint y: 287, distance: 132.4
click at [1196, 287] on icon "button" at bounding box center [1203, 288] width 14 height 14
click at [1088, 349] on button "Delete" at bounding box center [1107, 332] width 212 height 36
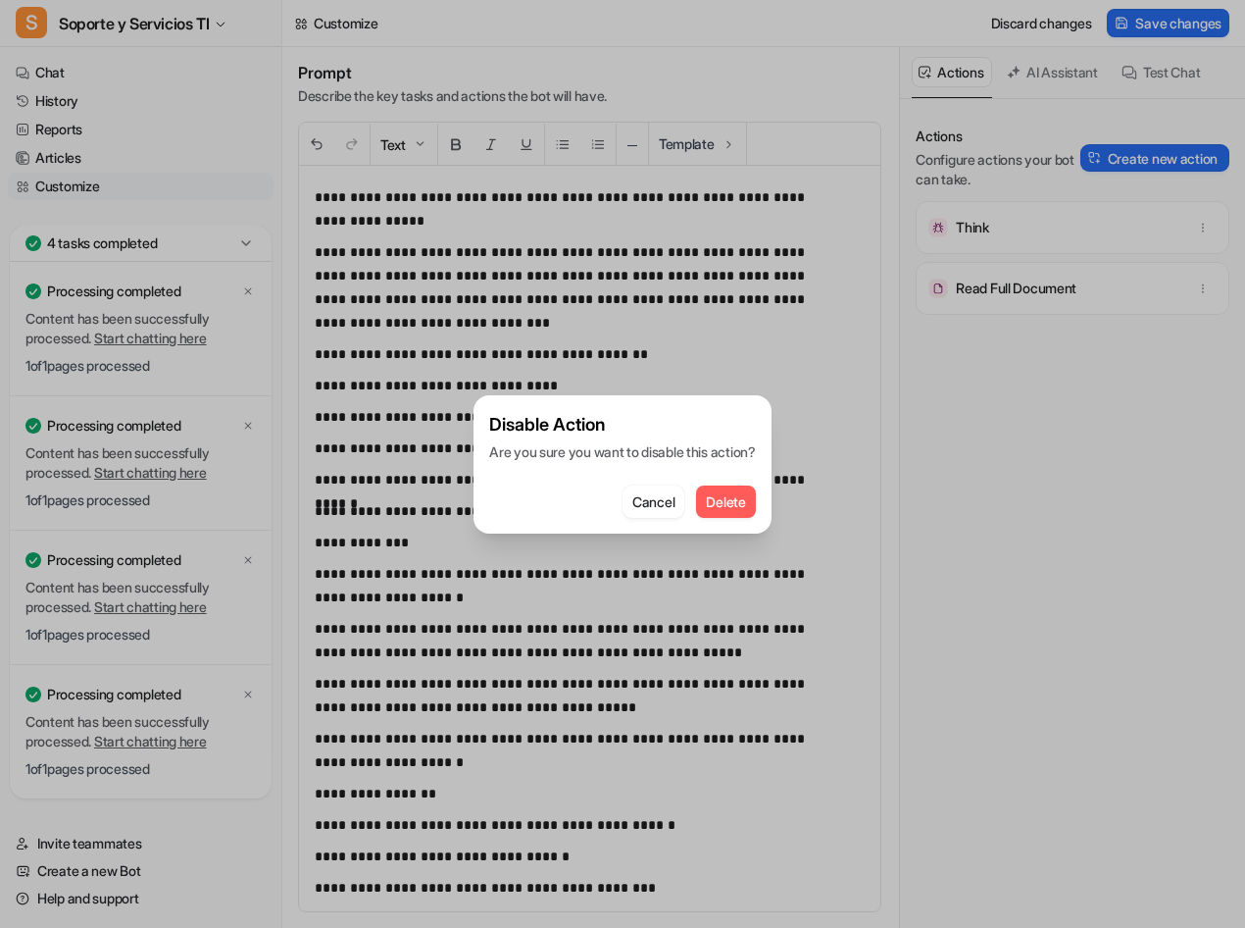
click at [741, 507] on span "Delete" at bounding box center [725, 501] width 39 height 21
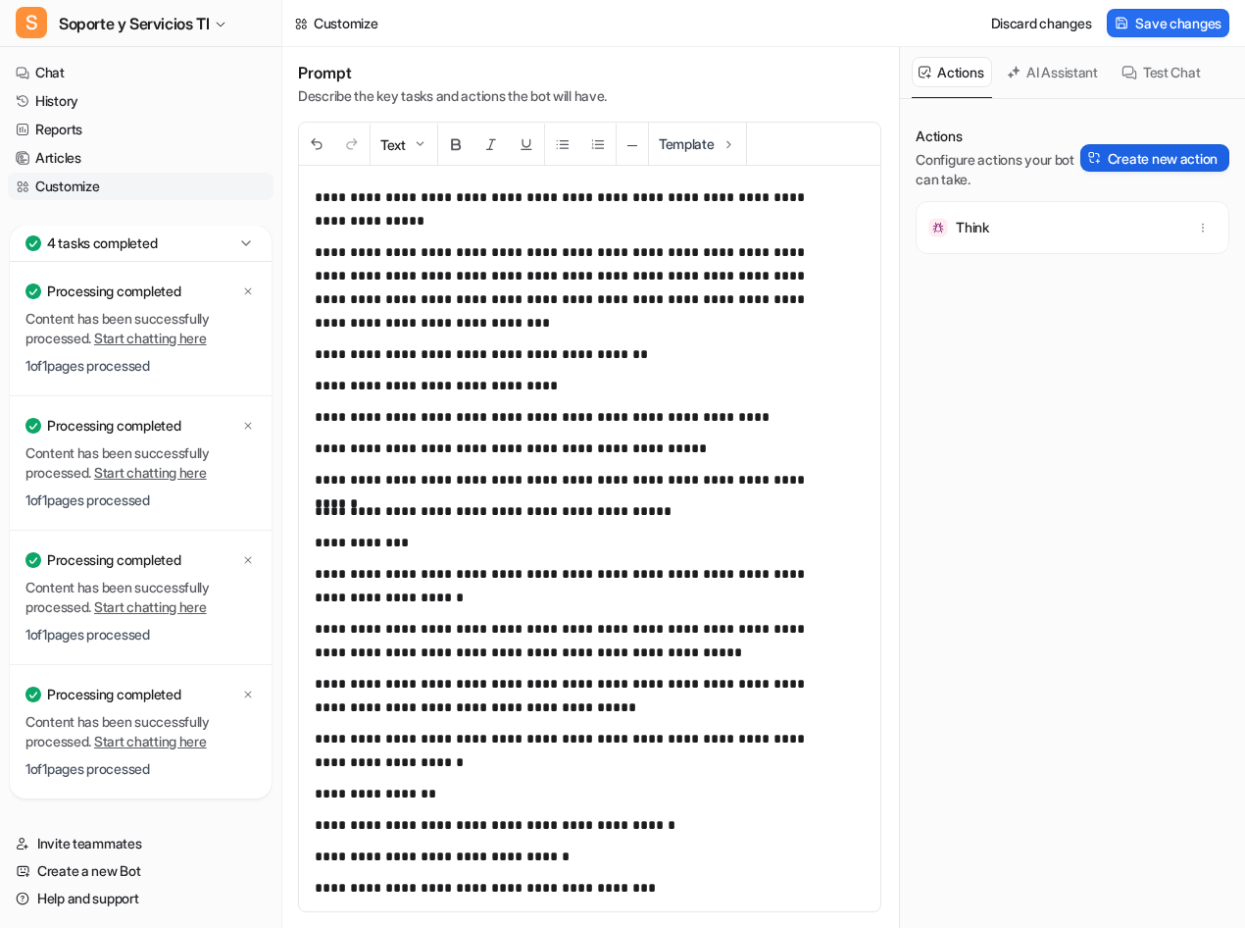
click at [1114, 156] on button "Create new action" at bounding box center [1155, 157] width 149 height 27
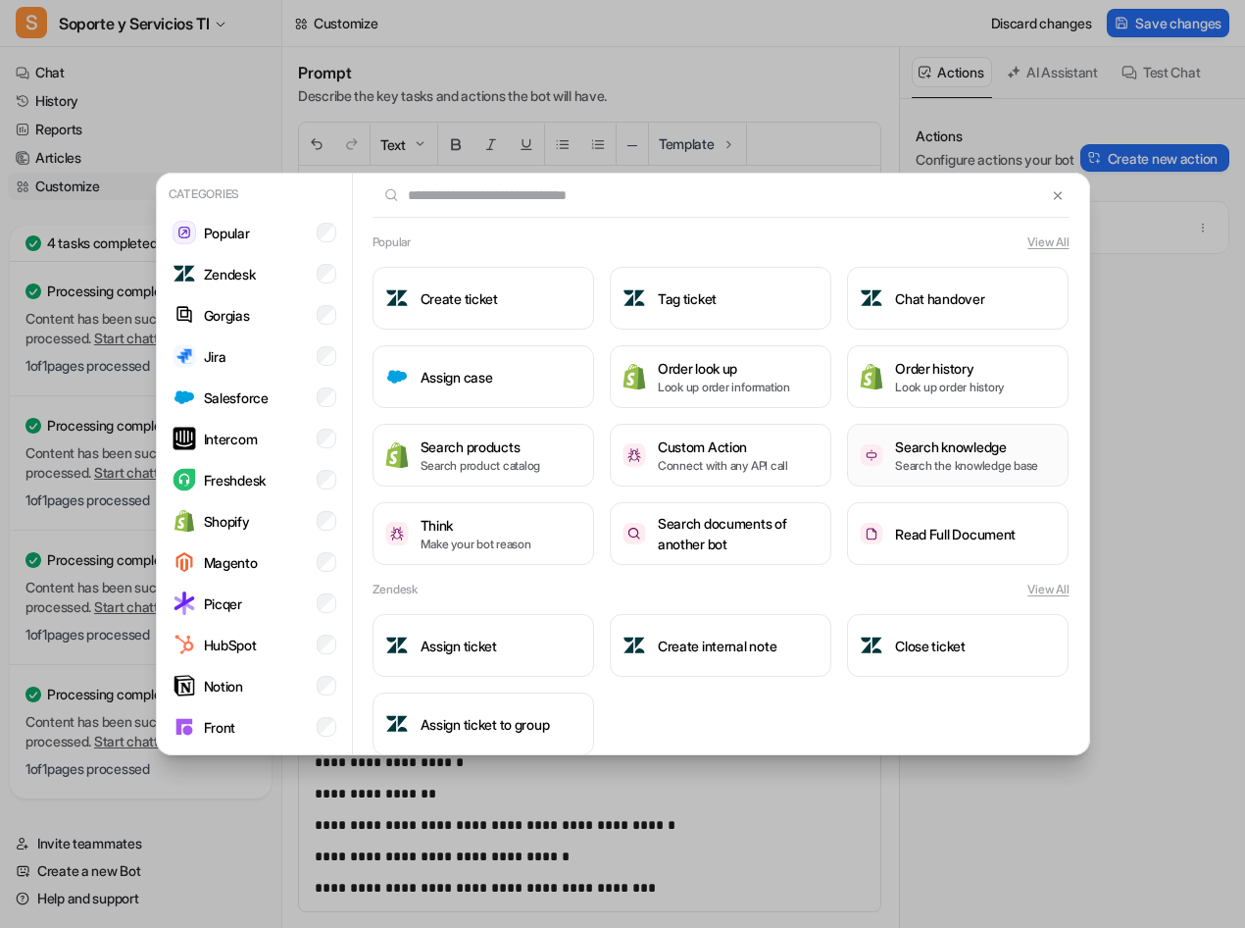
click at [941, 468] on p "Search the knowledge base" at bounding box center [966, 466] width 143 height 18
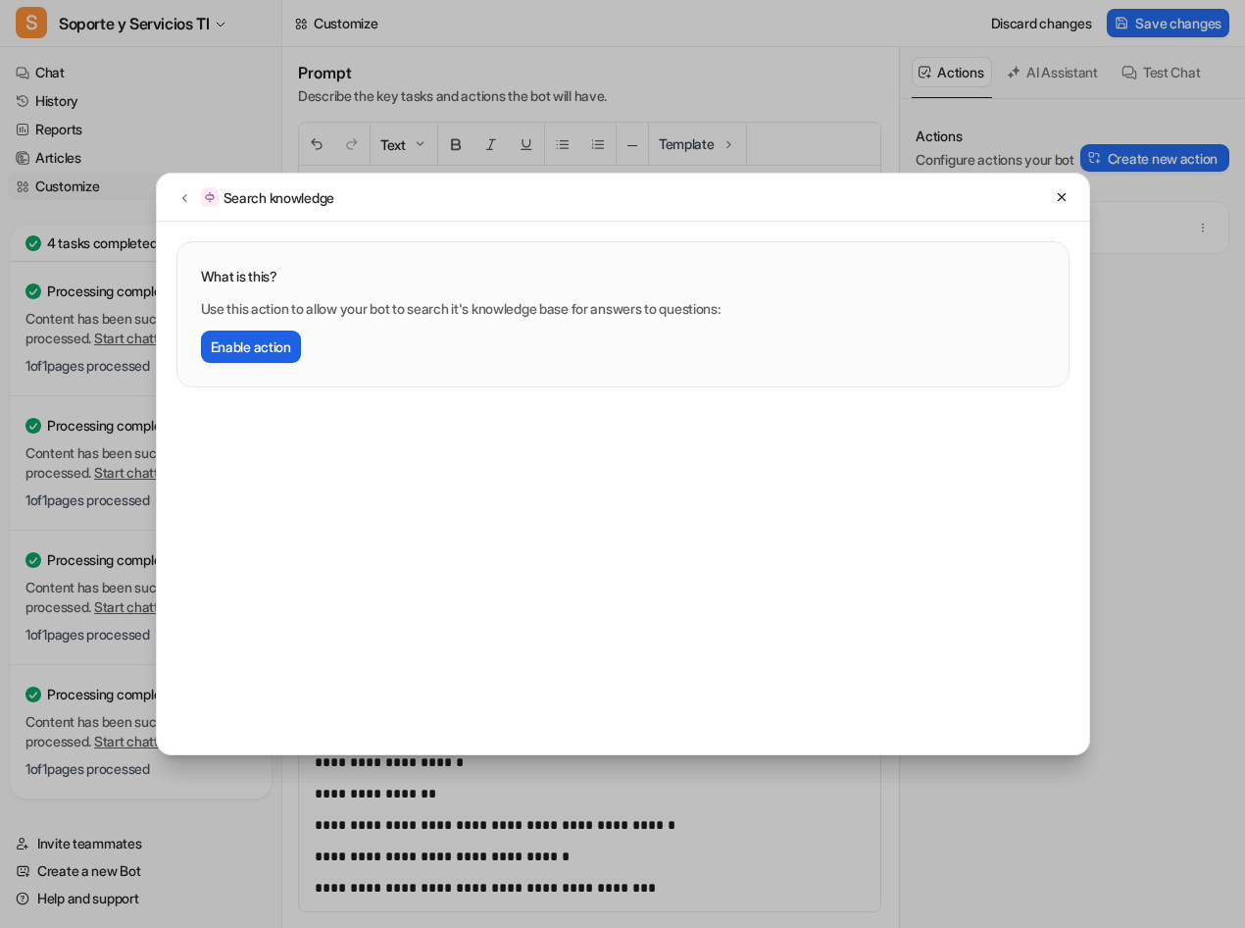
click at [241, 354] on button "Enable action" at bounding box center [251, 346] width 100 height 32
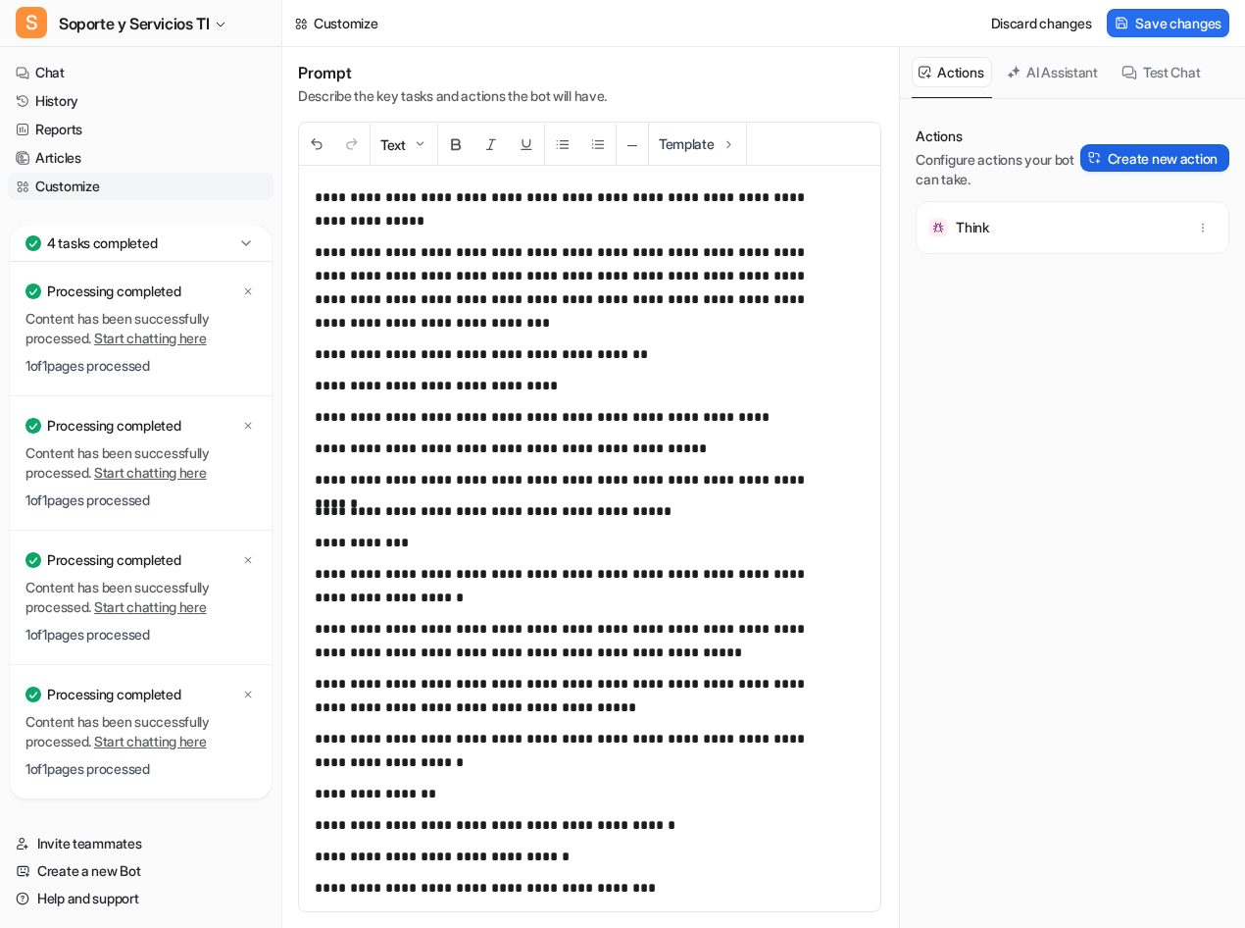
click at [1151, 165] on button "Create new action" at bounding box center [1155, 157] width 149 height 27
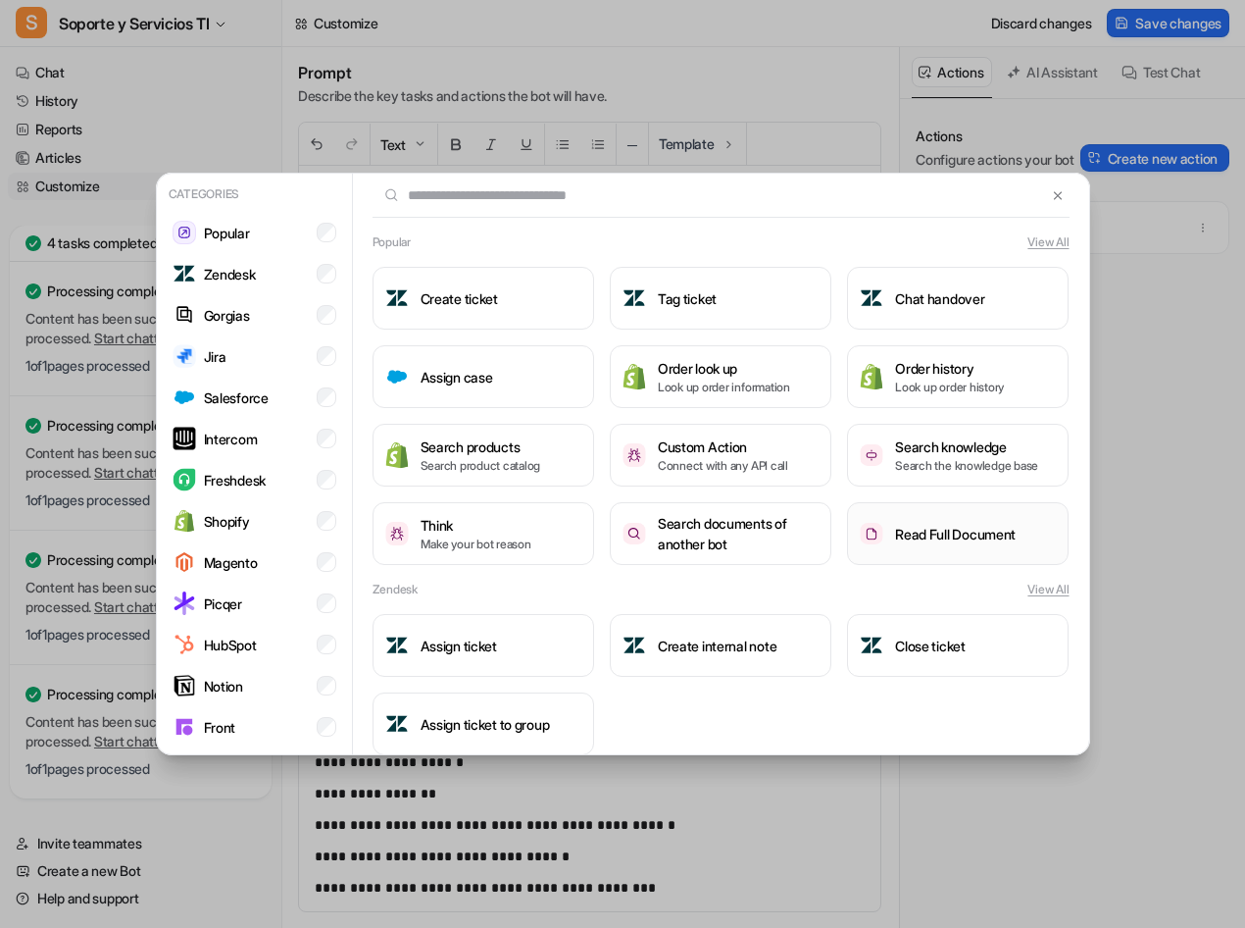
click at [901, 540] on h3 "Read Full Document" at bounding box center [955, 534] width 121 height 21
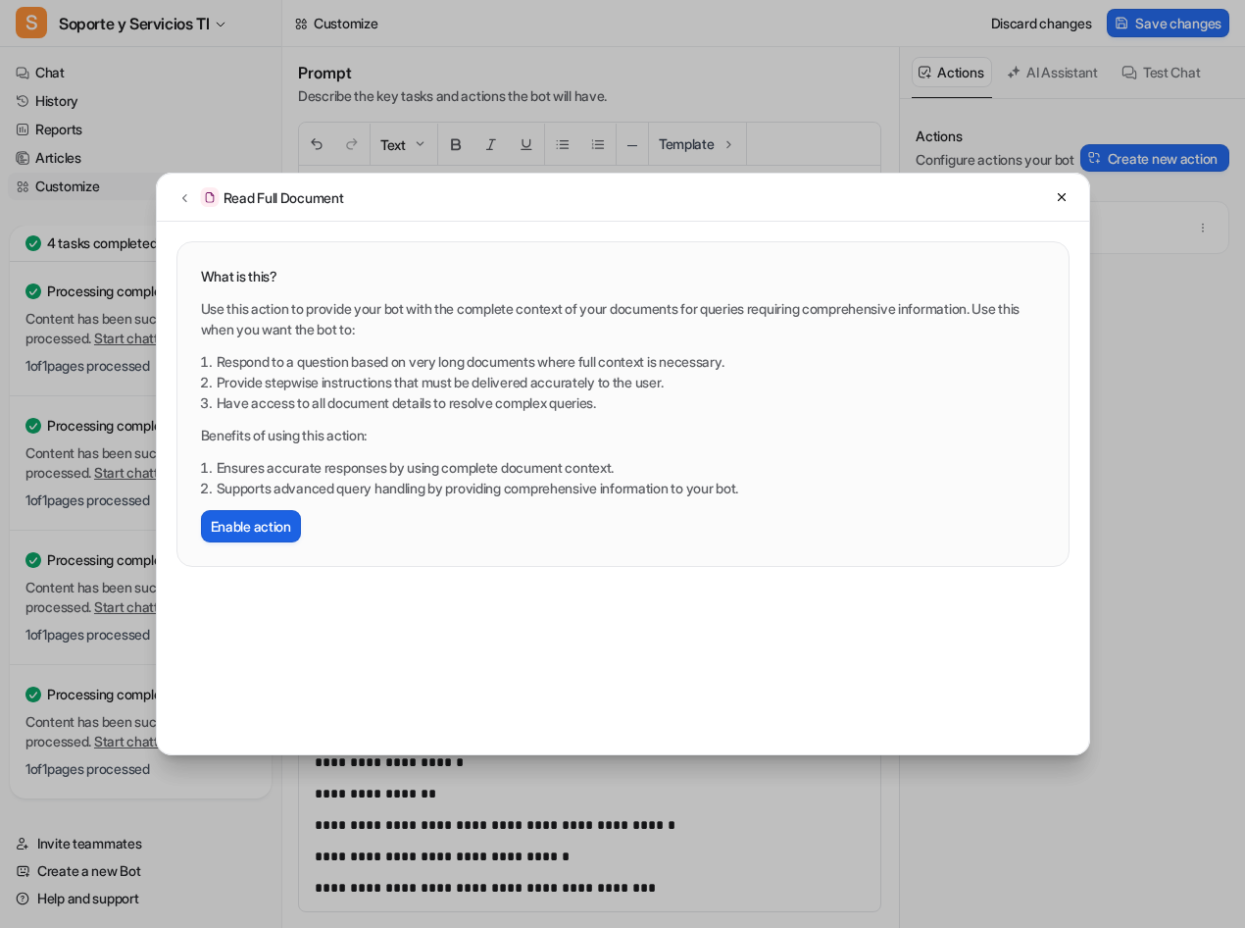
click at [254, 529] on button "Enable action" at bounding box center [251, 526] width 100 height 32
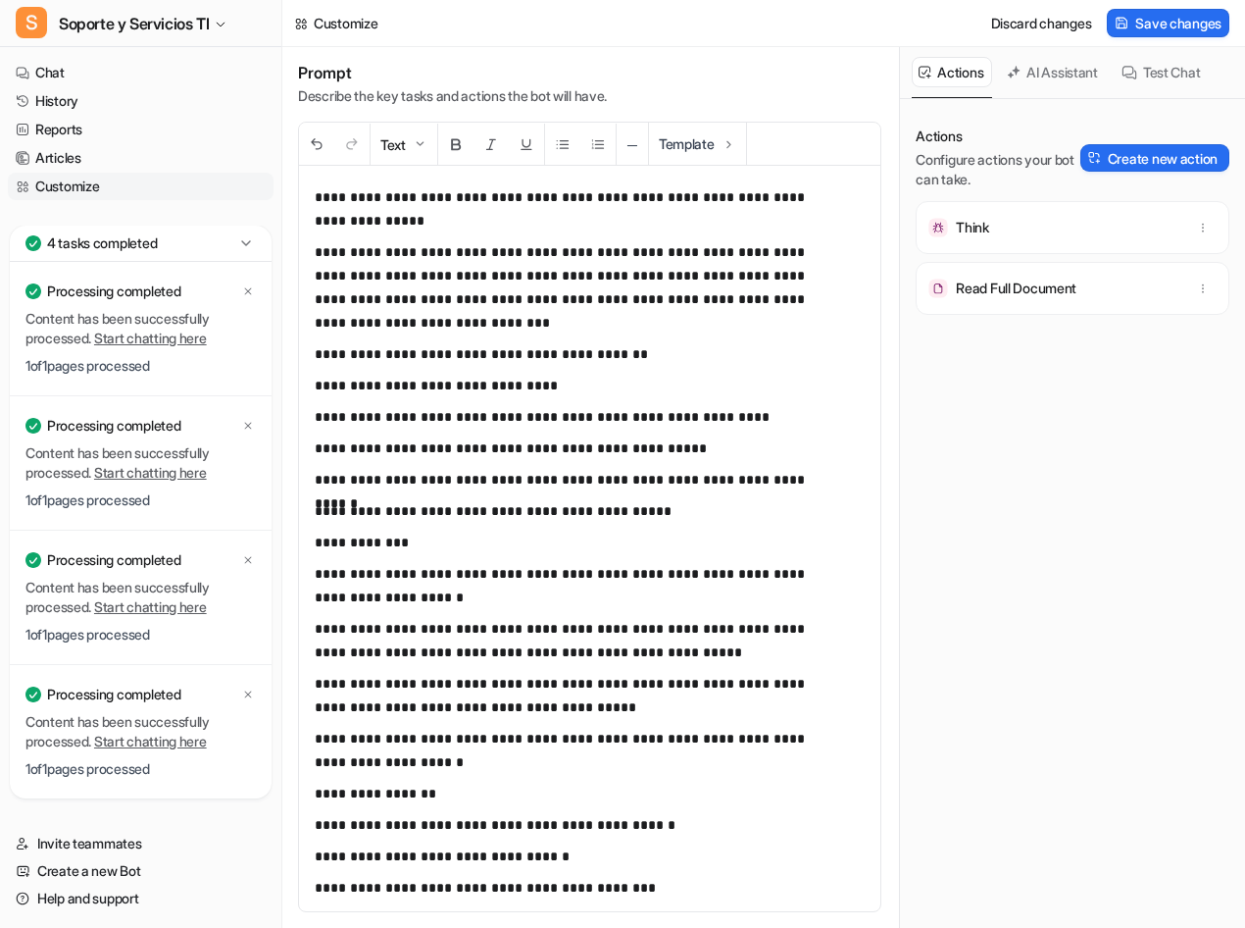
click at [1030, 298] on div "Read Full Document" at bounding box center [1073, 288] width 296 height 35
click at [1129, 166] on button "Create new action" at bounding box center [1155, 157] width 149 height 27
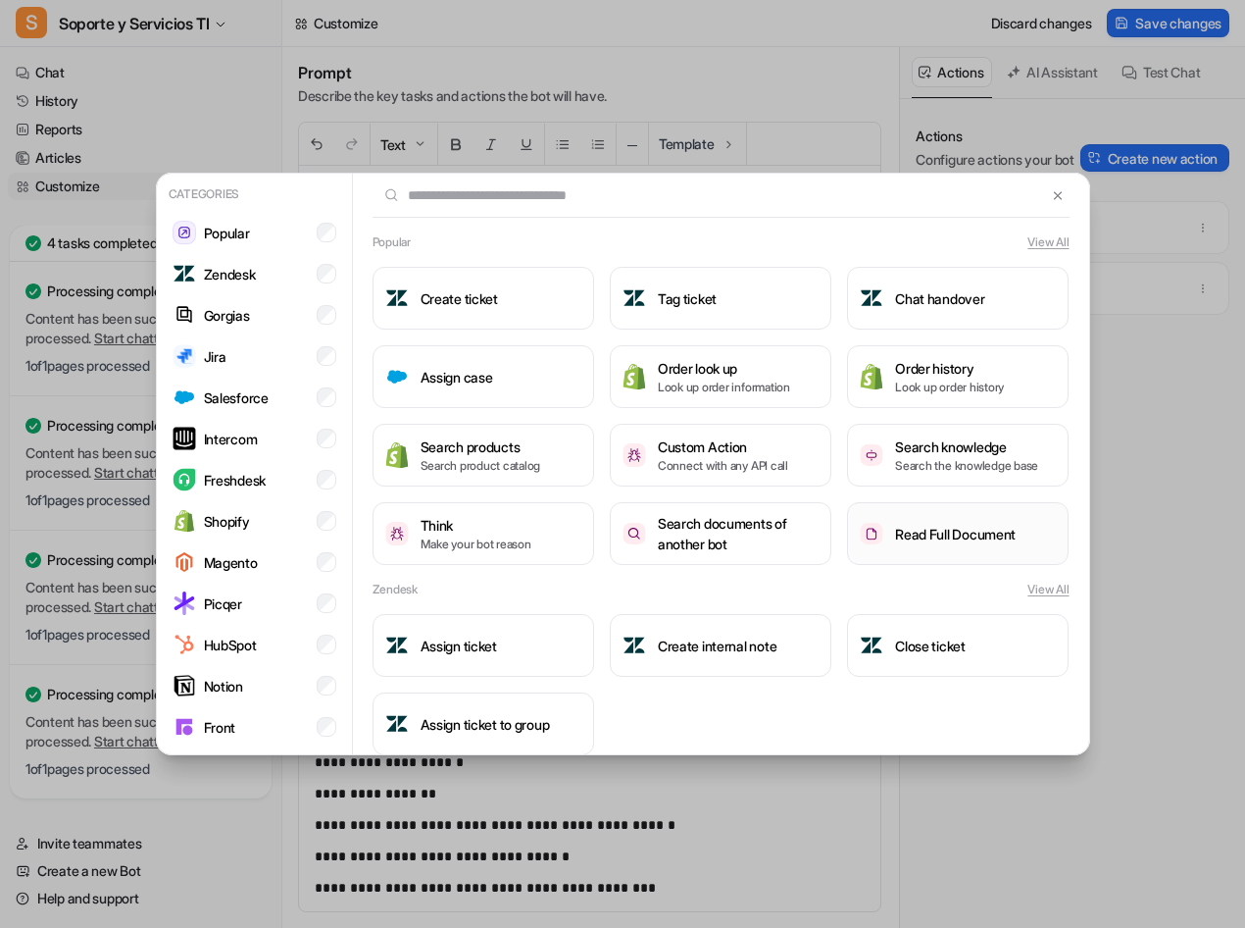
click at [911, 540] on h3 "Read Full Document" at bounding box center [955, 534] width 121 height 21
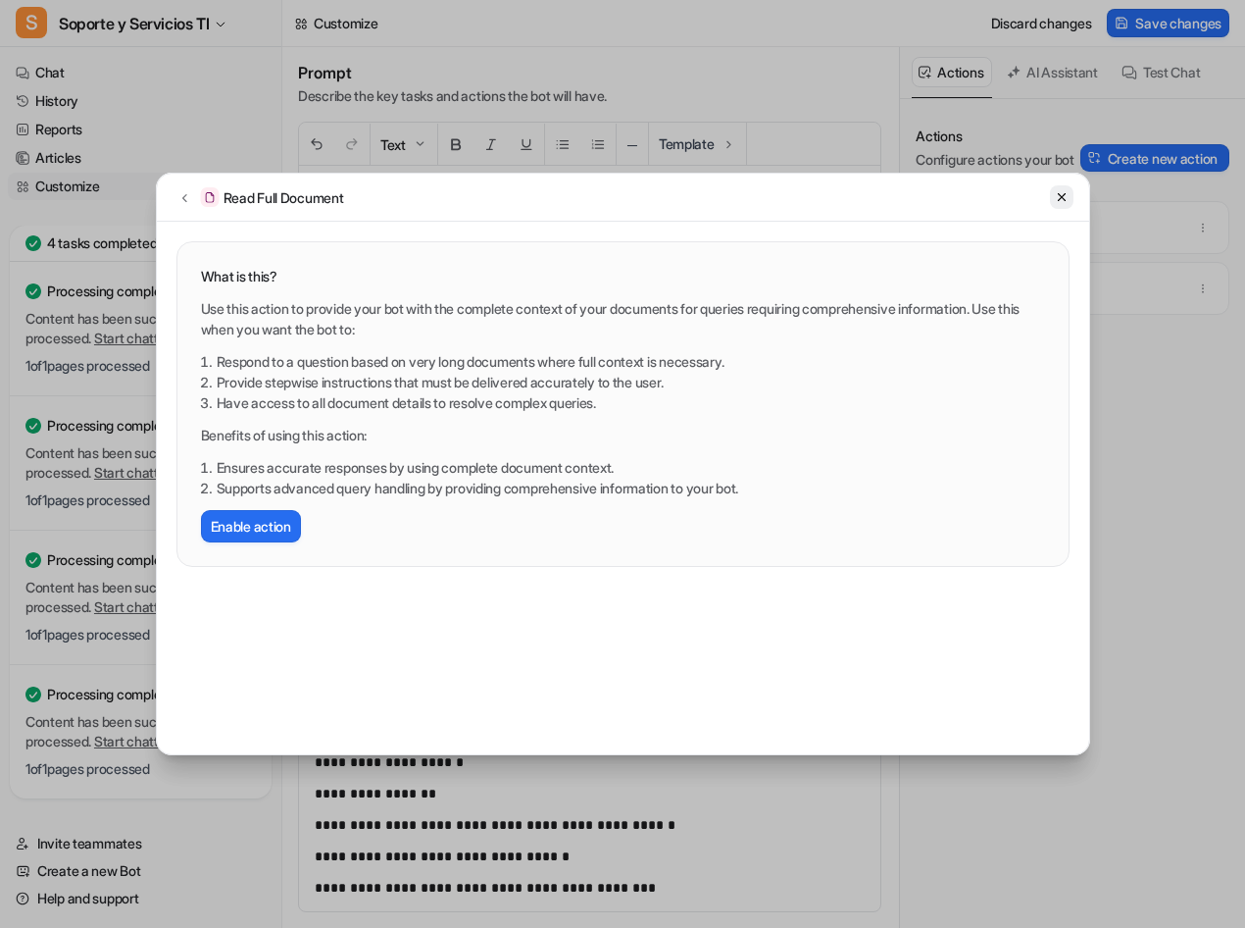
click at [1069, 200] on button at bounding box center [1062, 197] width 24 height 24
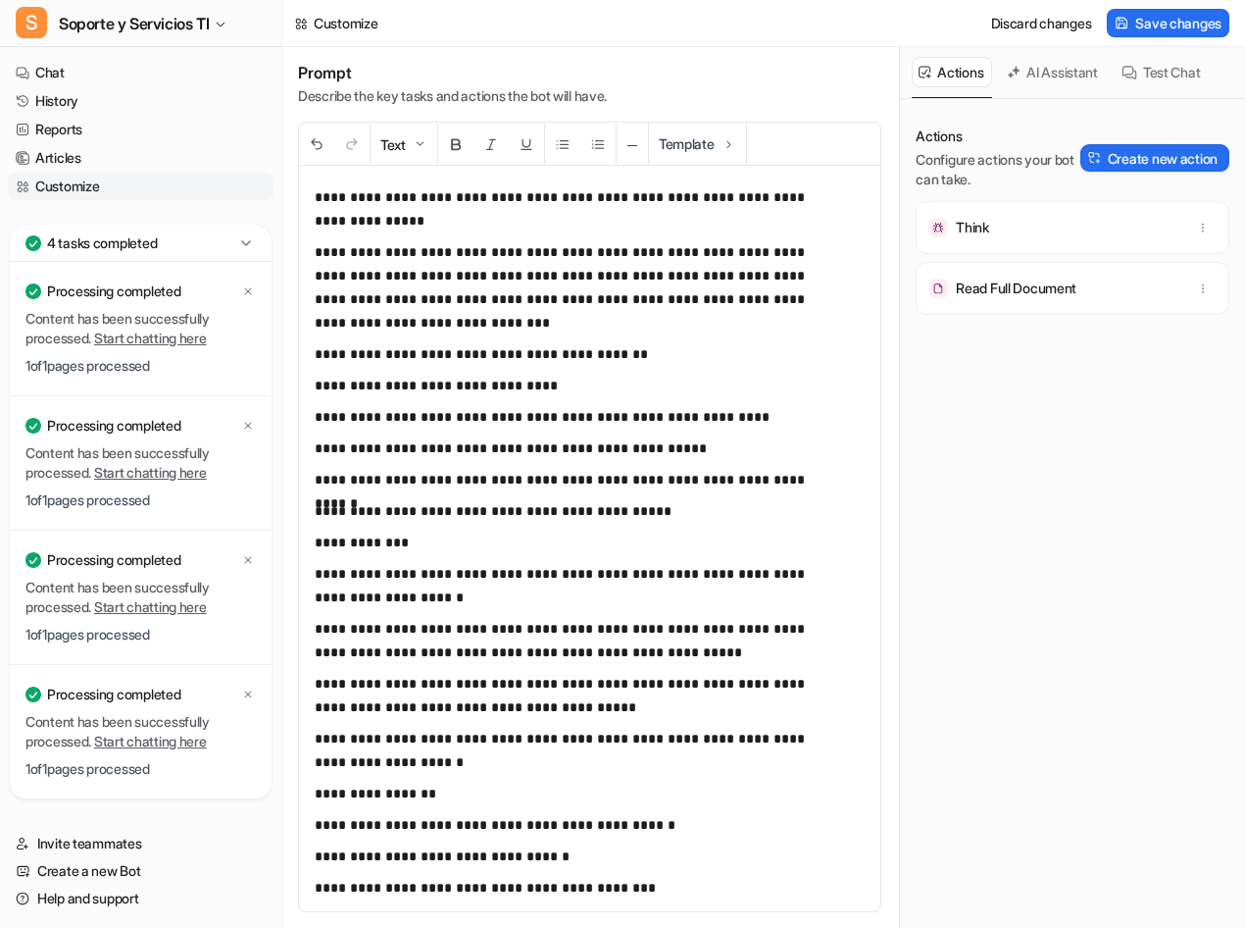
click at [1054, 73] on button "AI Assistant" at bounding box center [1053, 72] width 107 height 30
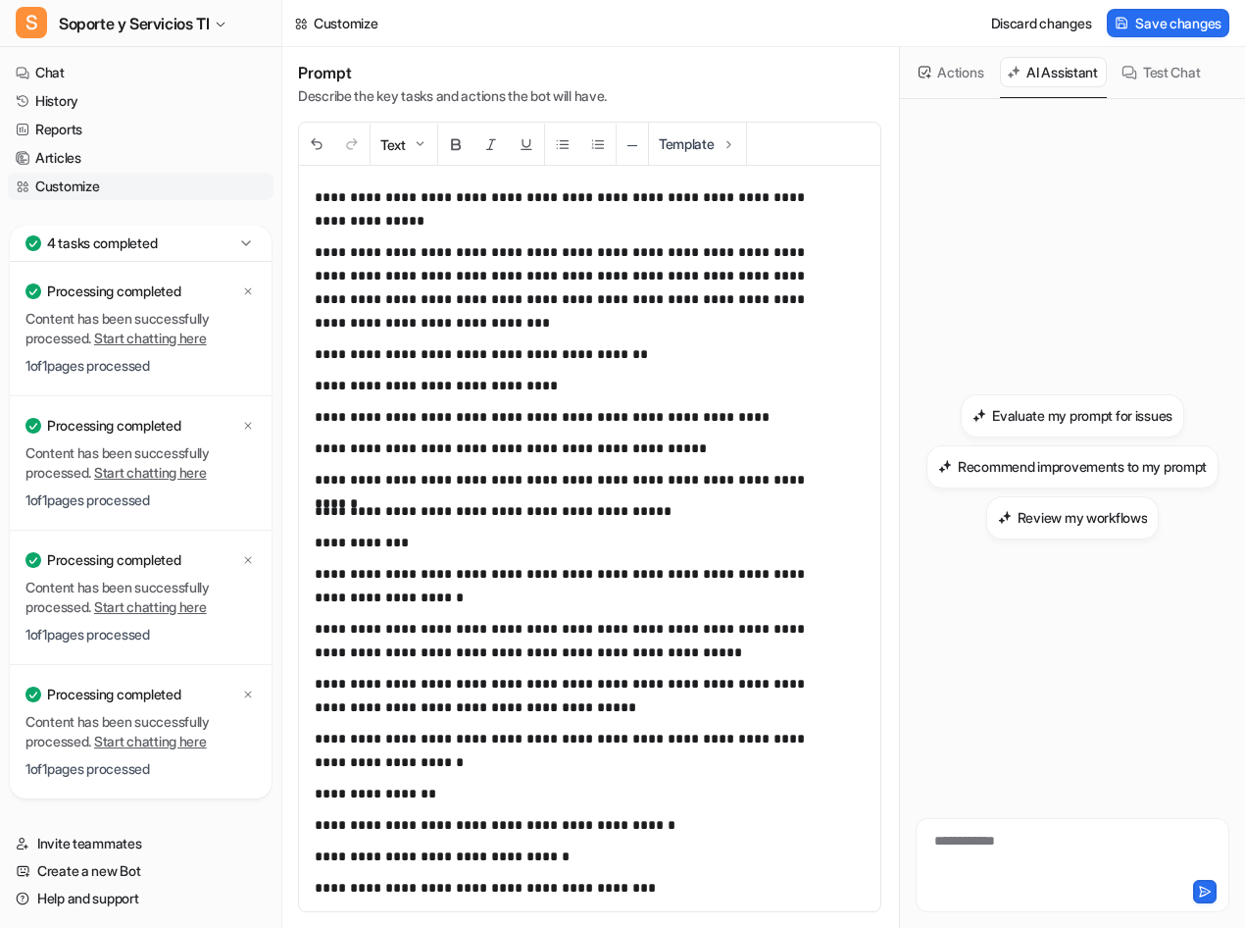
click at [1172, 77] on button "Test Chat" at bounding box center [1162, 72] width 94 height 30
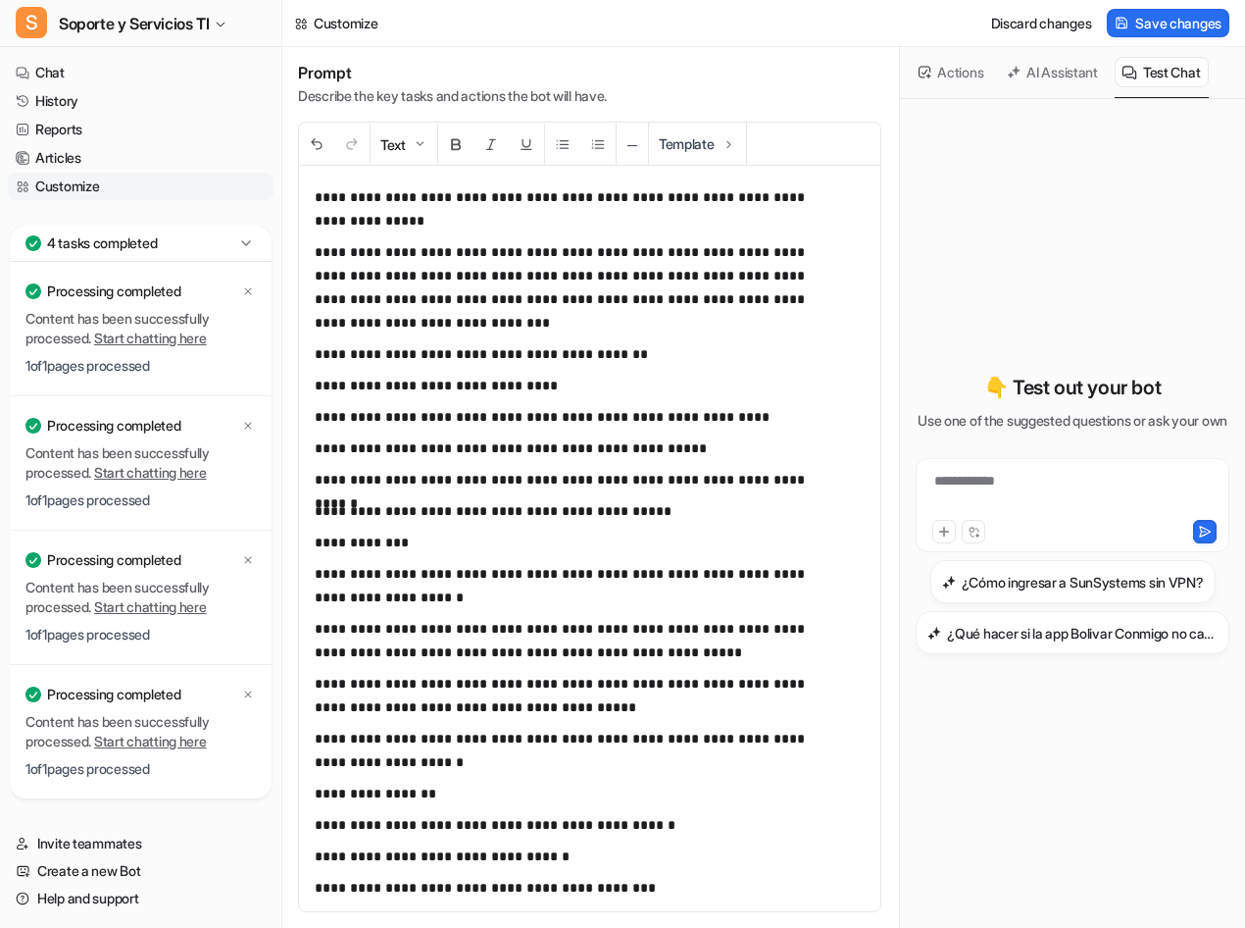
click at [942, 73] on button "Actions" at bounding box center [952, 72] width 80 height 30
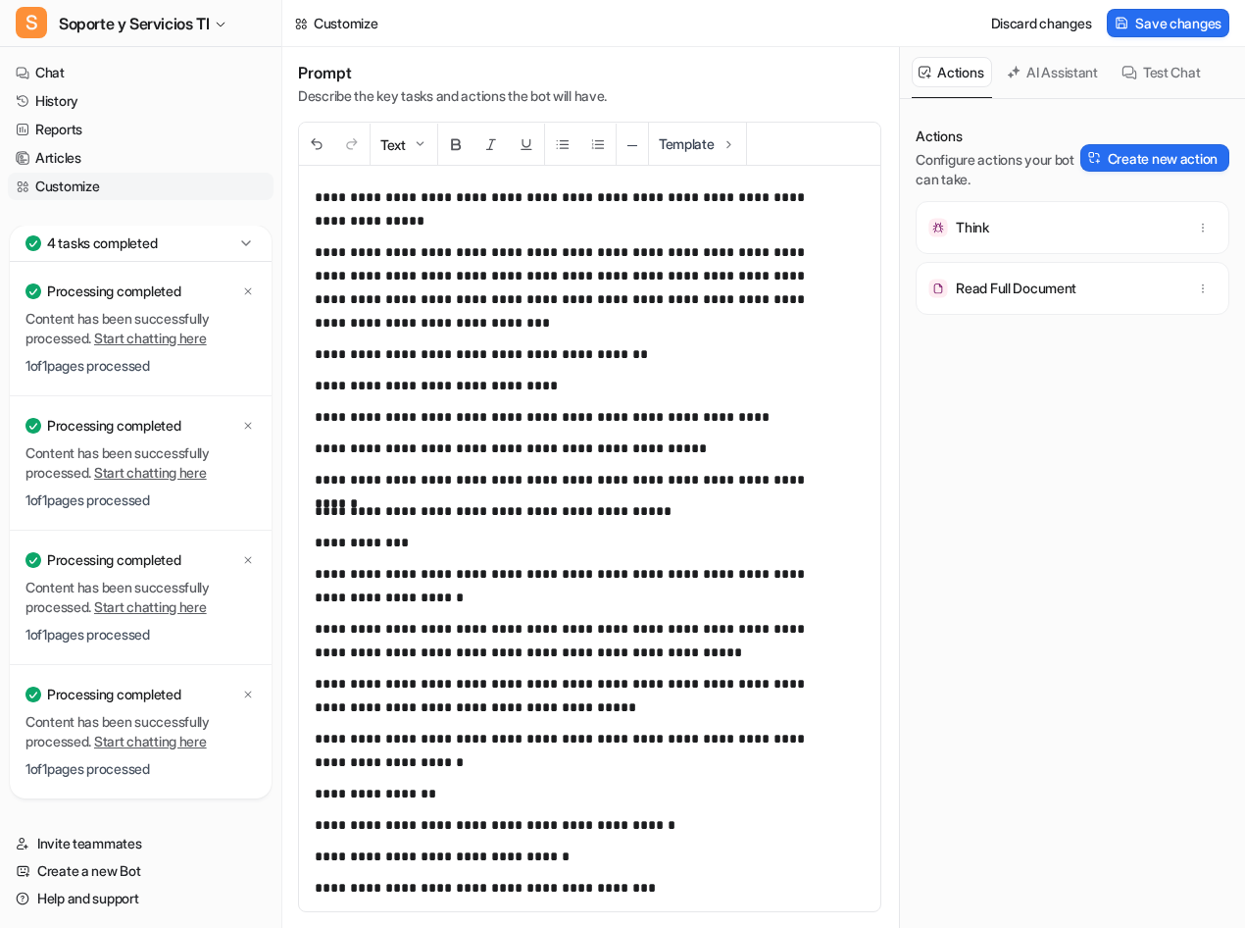
drag, startPoint x: 1091, startPoint y: 475, endPoint x: 1079, endPoint y: 352, distance: 123.2
click at [1089, 473] on div "Actions Configure actions your bot can take. Create new action Think Read Full …" at bounding box center [1073, 524] width 314 height 797
click at [1170, 28] on span "Save changes" at bounding box center [1179, 23] width 86 height 21
click at [64, 184] on link "Customize" at bounding box center [141, 186] width 266 height 27
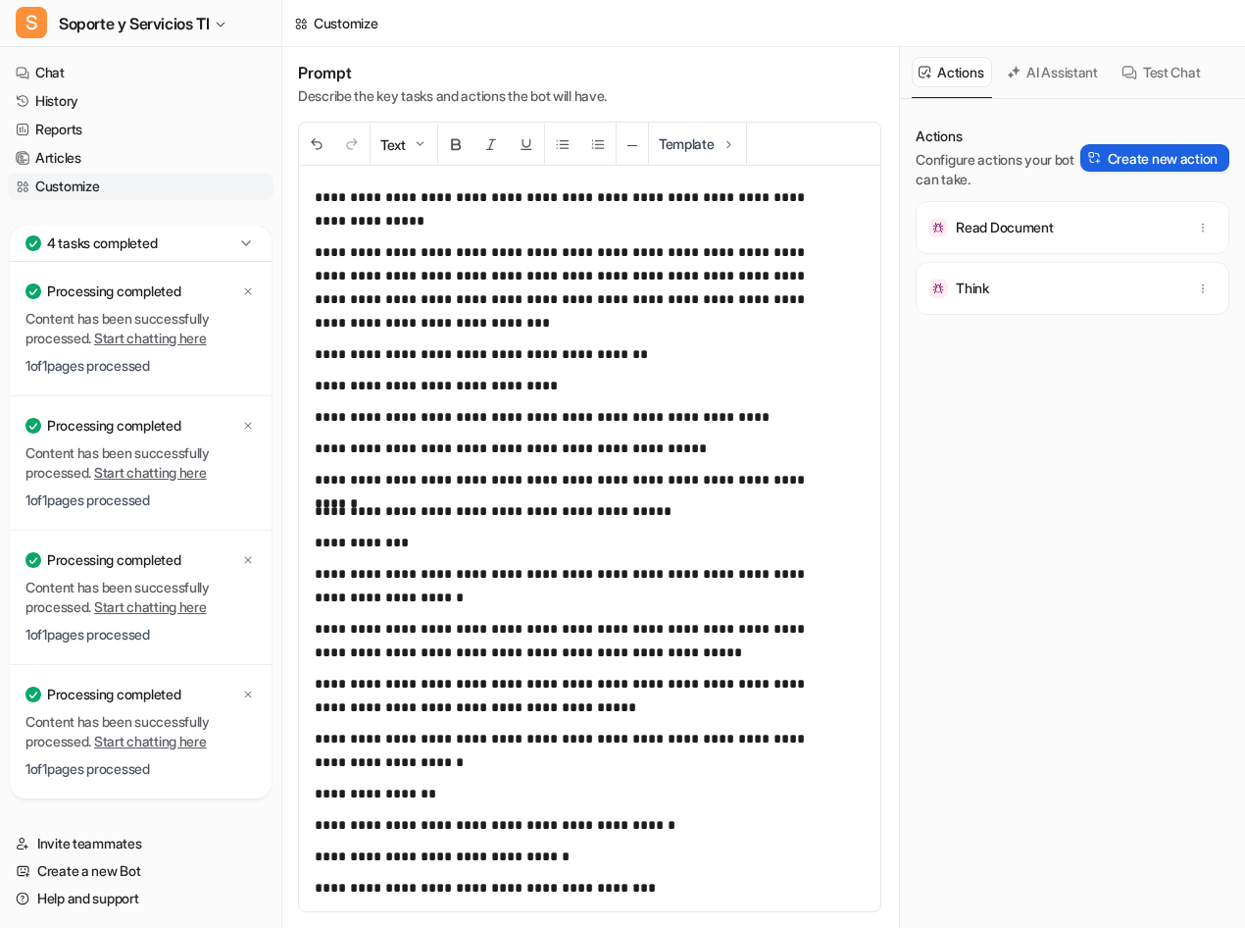
click at [1092, 147] on button "Create new action" at bounding box center [1155, 157] width 149 height 27
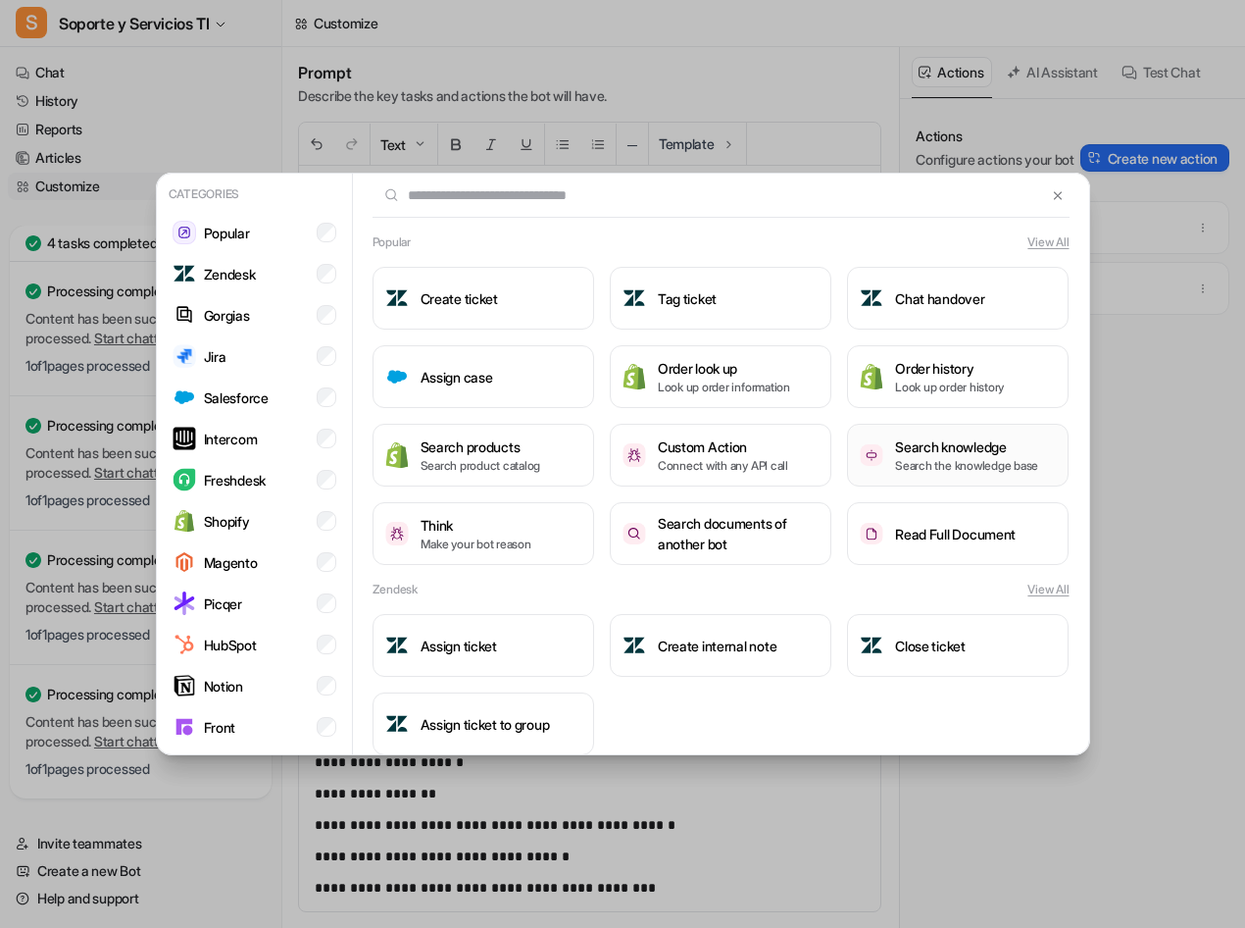
click at [941, 469] on p "Search the knowledge base" at bounding box center [966, 466] width 143 height 18
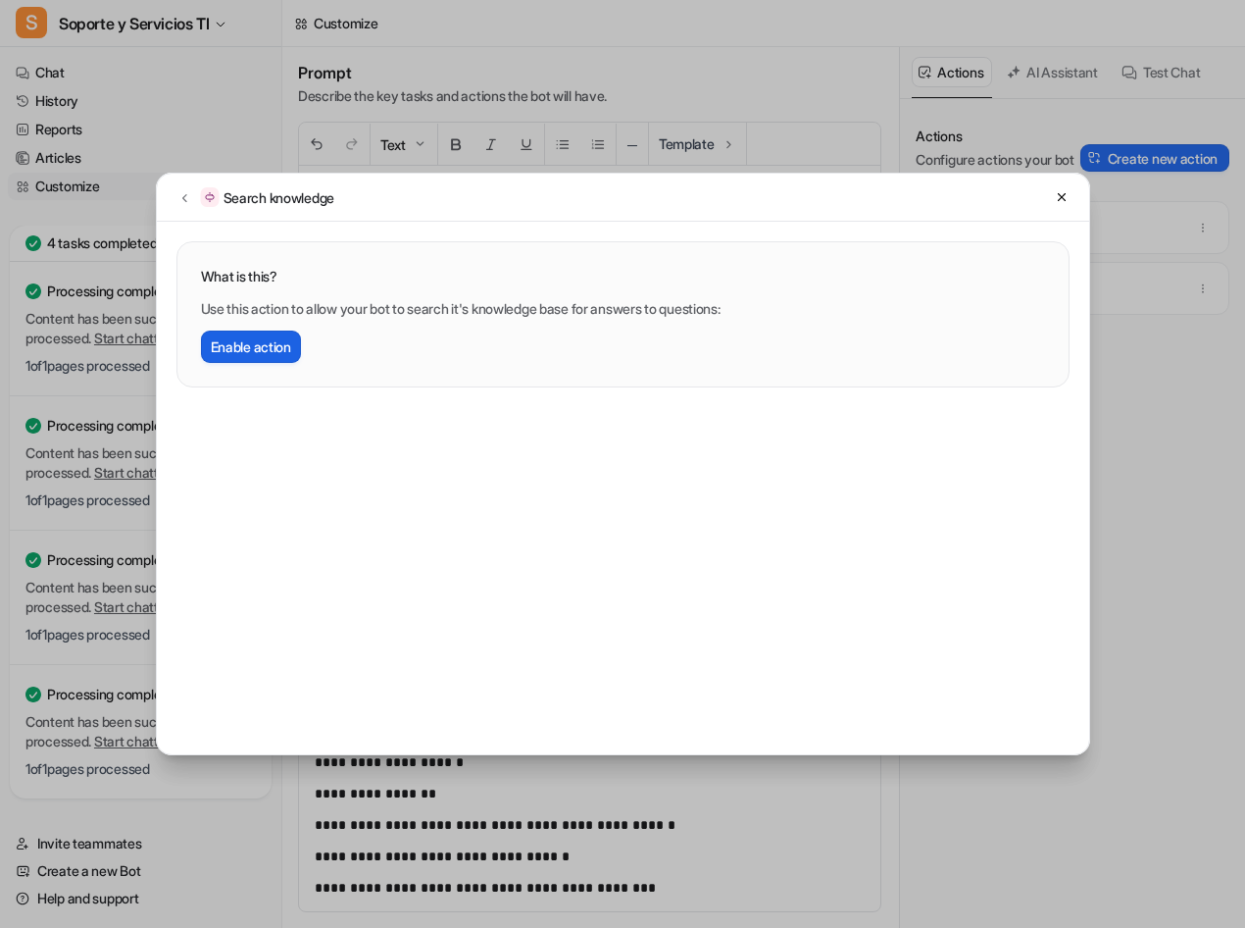
click at [249, 350] on button "Enable action" at bounding box center [251, 346] width 100 height 32
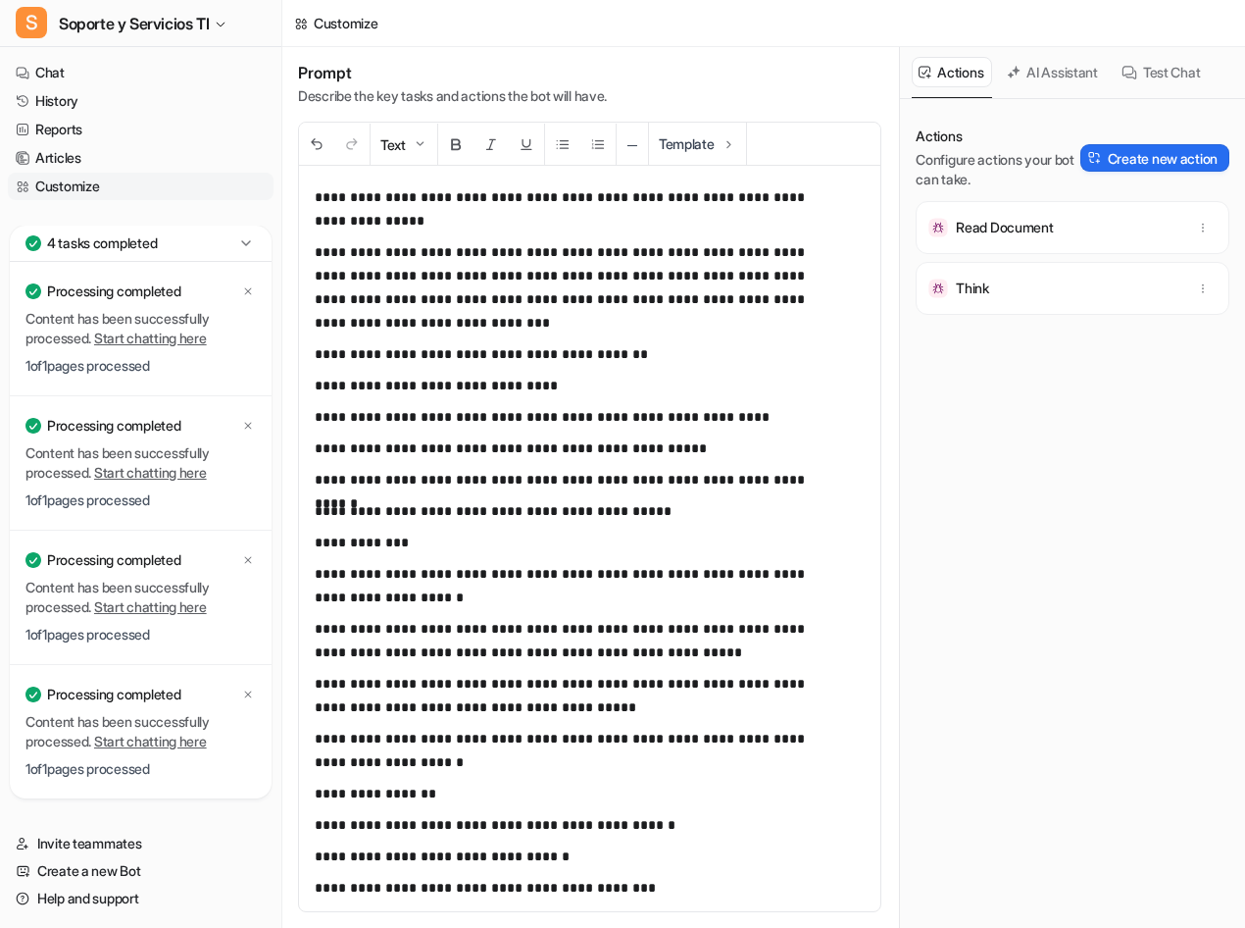
click at [1111, 453] on div "Actions Configure actions your bot can take. Create new action Read Document Th…" at bounding box center [1073, 524] width 314 height 797
click at [1111, 452] on div "Actions Configure actions your bot can take. Create new action Read Document Th…" at bounding box center [1073, 524] width 314 height 797
